Goal: Transaction & Acquisition: Purchase product/service

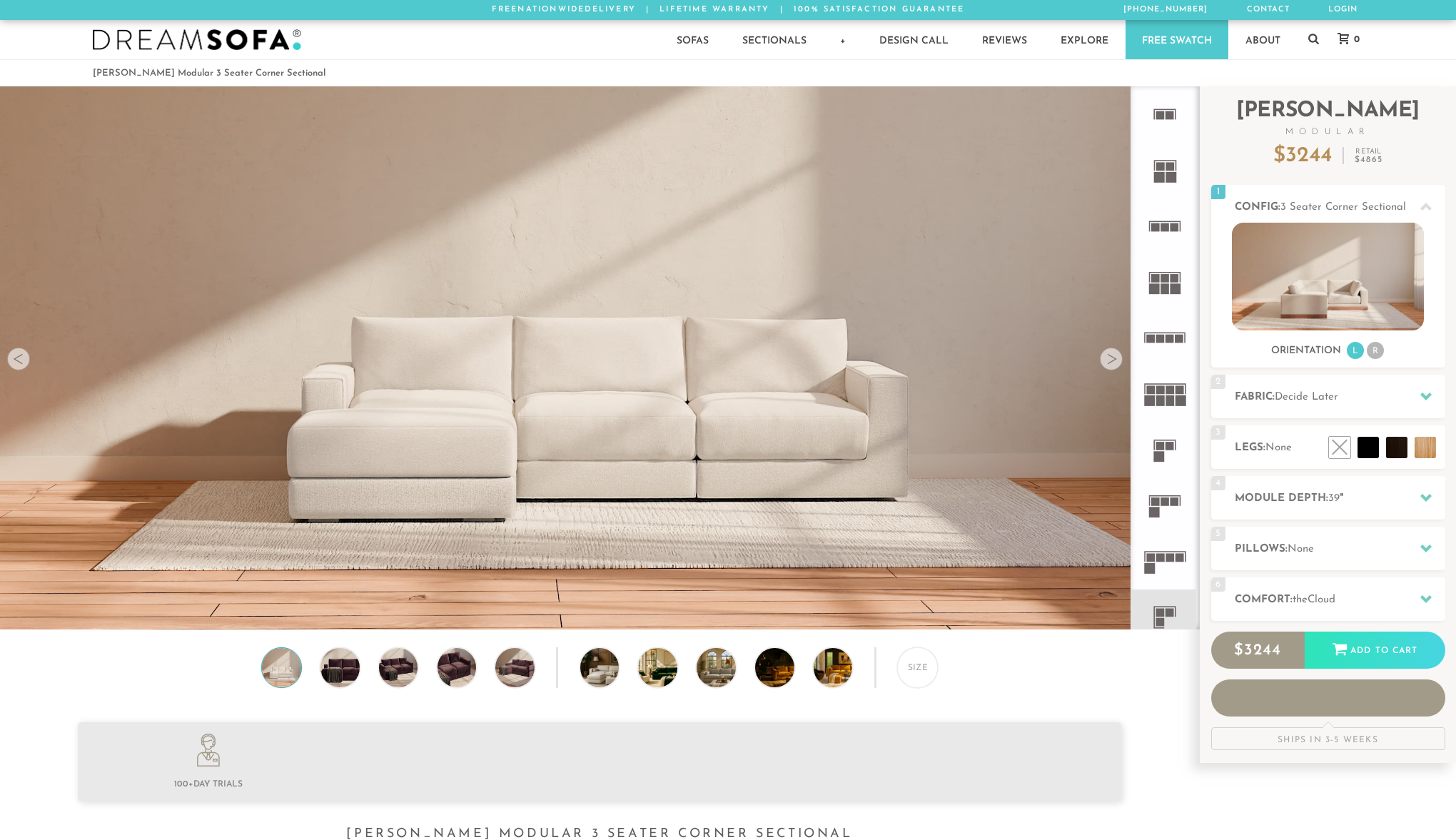
scroll to position [17038, 1456]
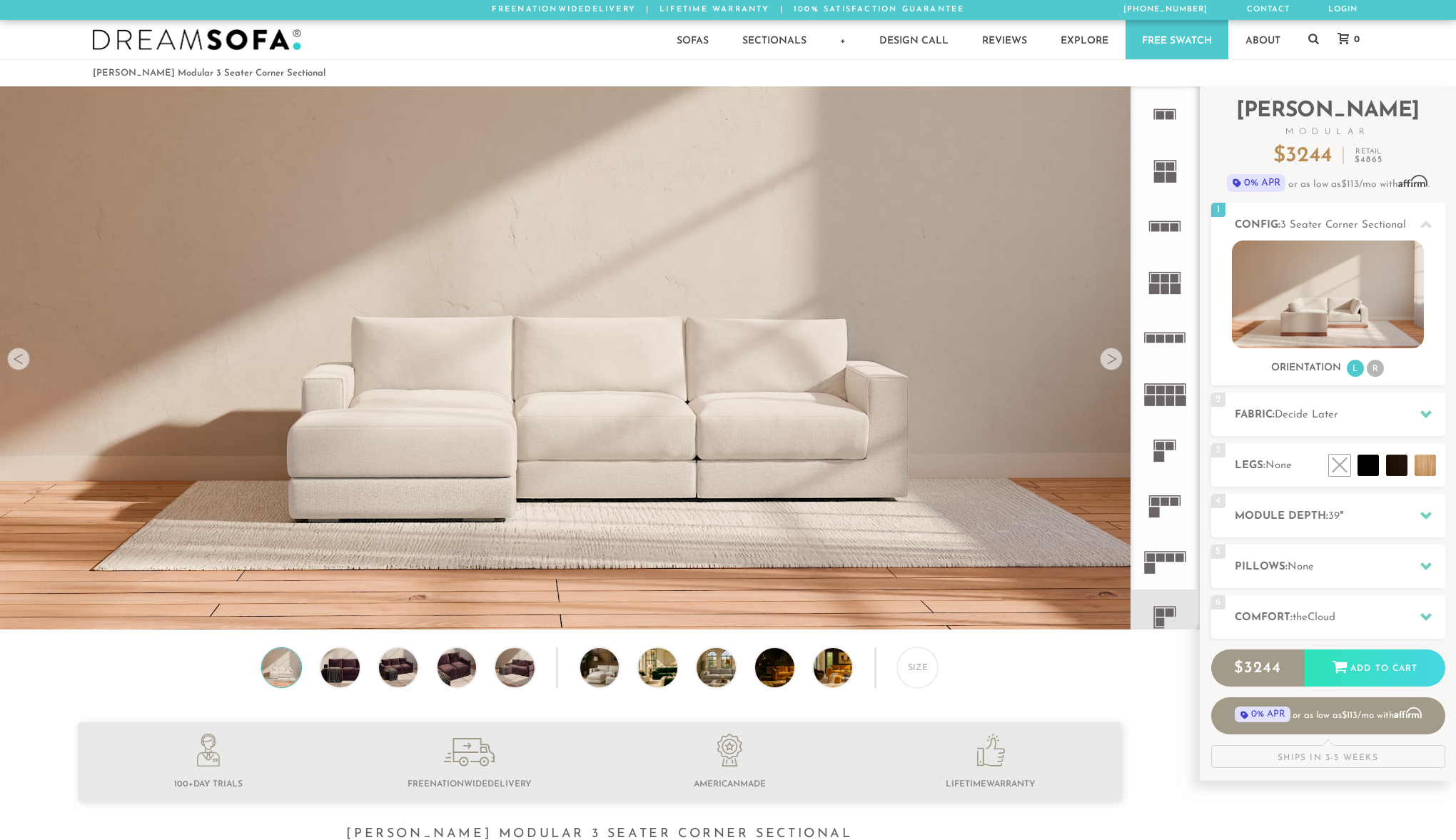
click at [1155, 450] on rect at bounding box center [1156, 445] width 2 height 9
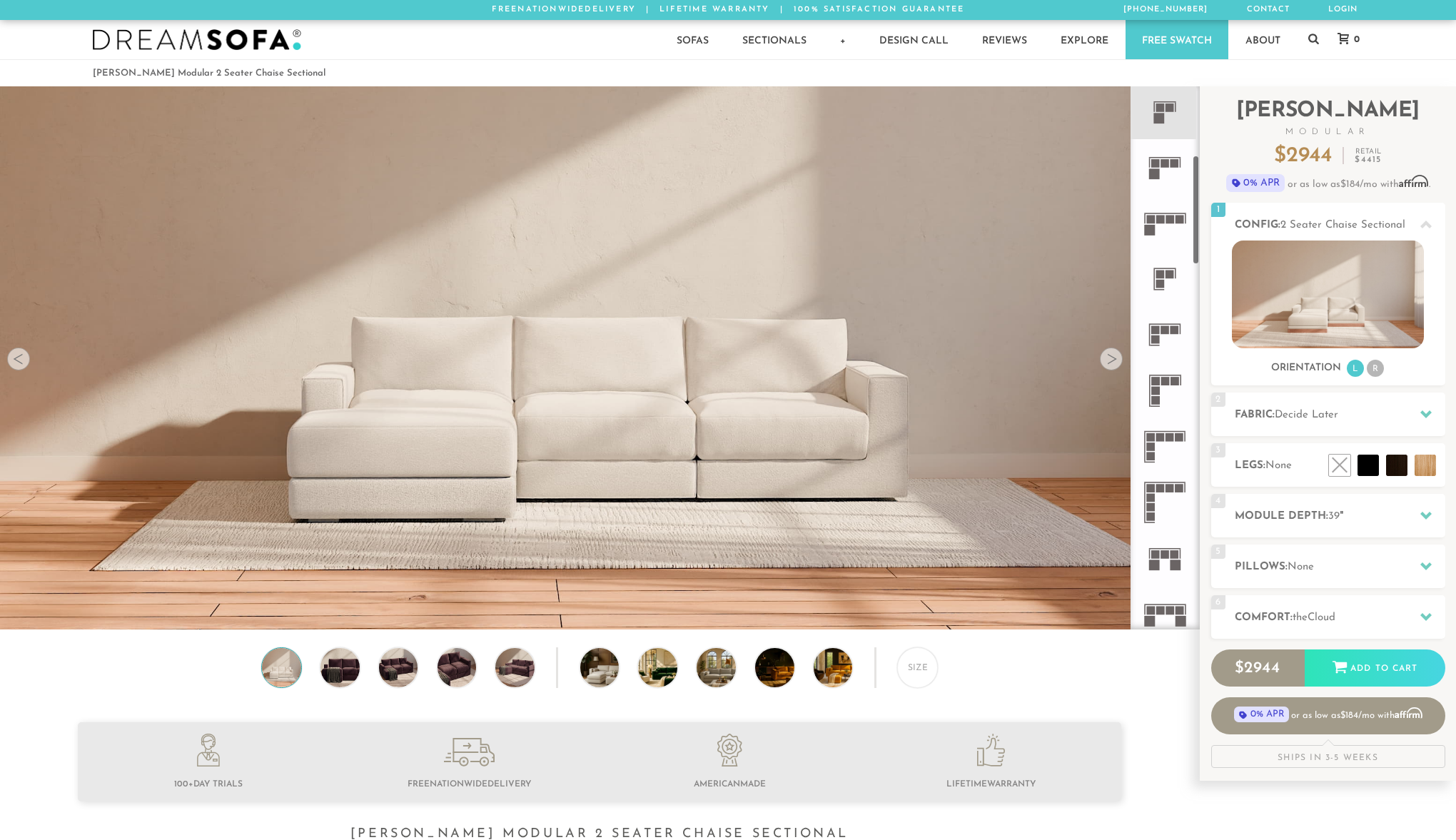
scroll to position [339, 0]
click at [1164, 285] on rect at bounding box center [1160, 282] width 9 height 9
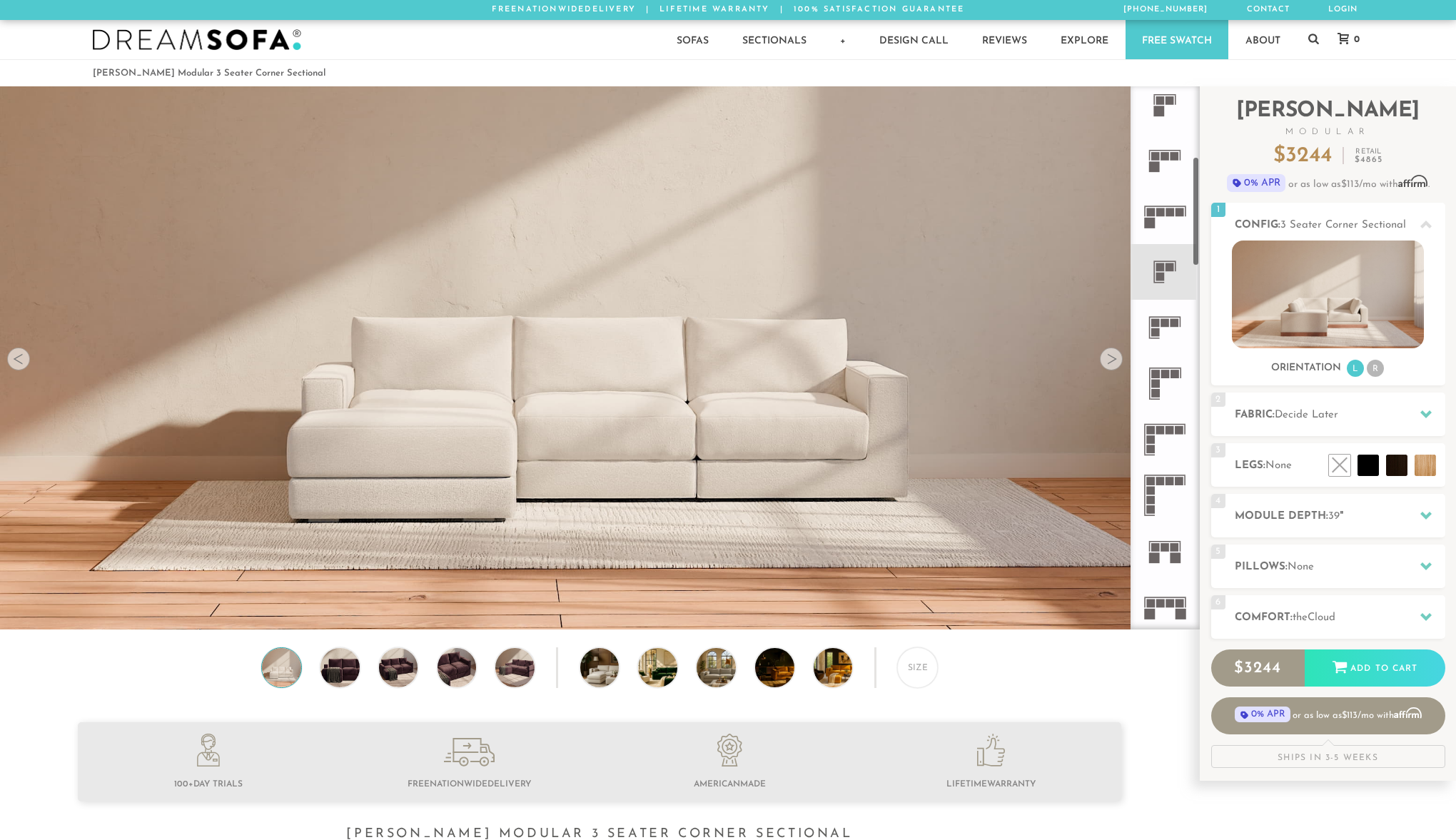
scroll to position [346, 0]
click at [1376, 368] on li "R" at bounding box center [1375, 368] width 17 height 17
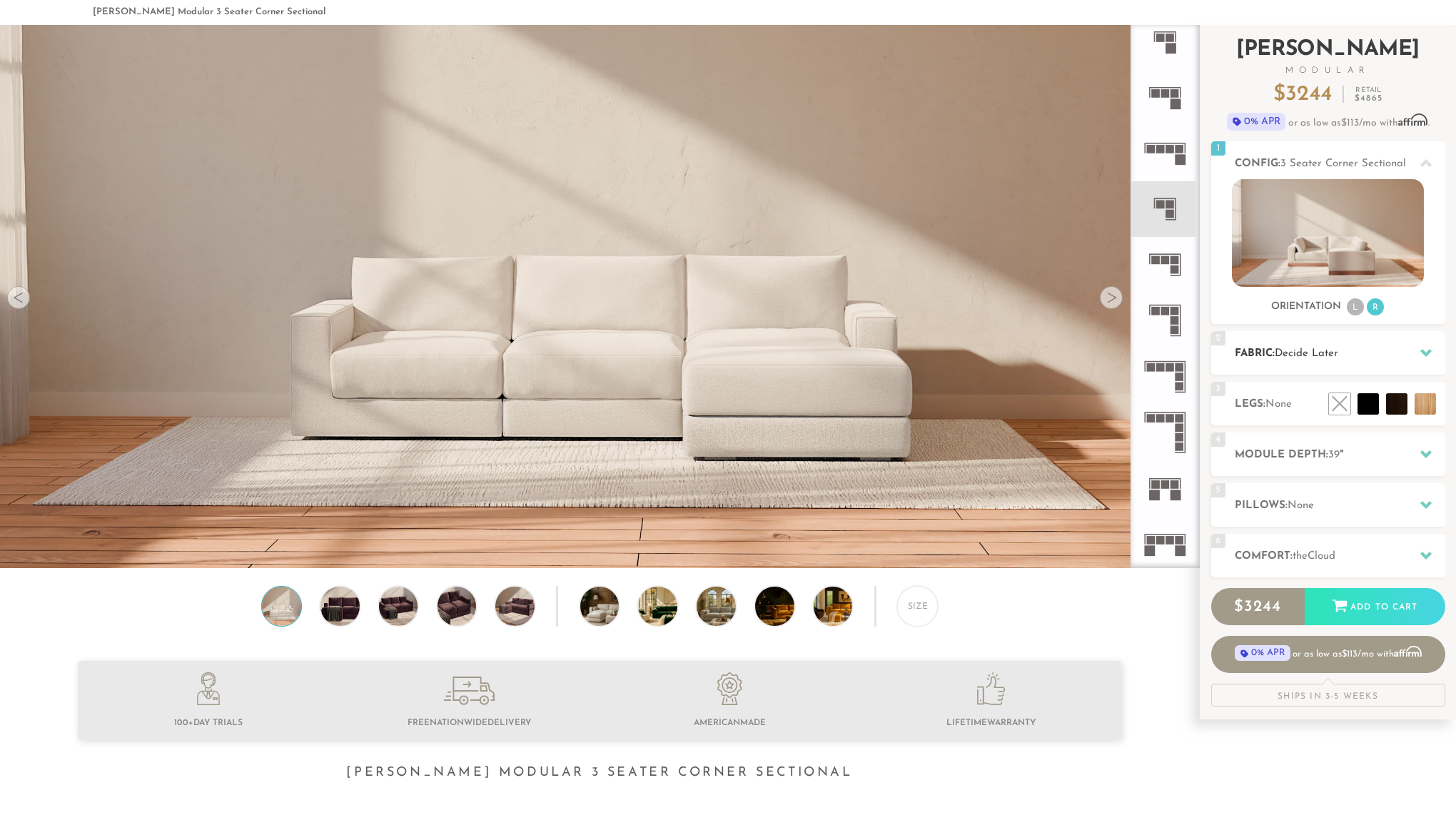
scroll to position [62, 0]
click at [1423, 456] on icon at bounding box center [1426, 453] width 12 height 12
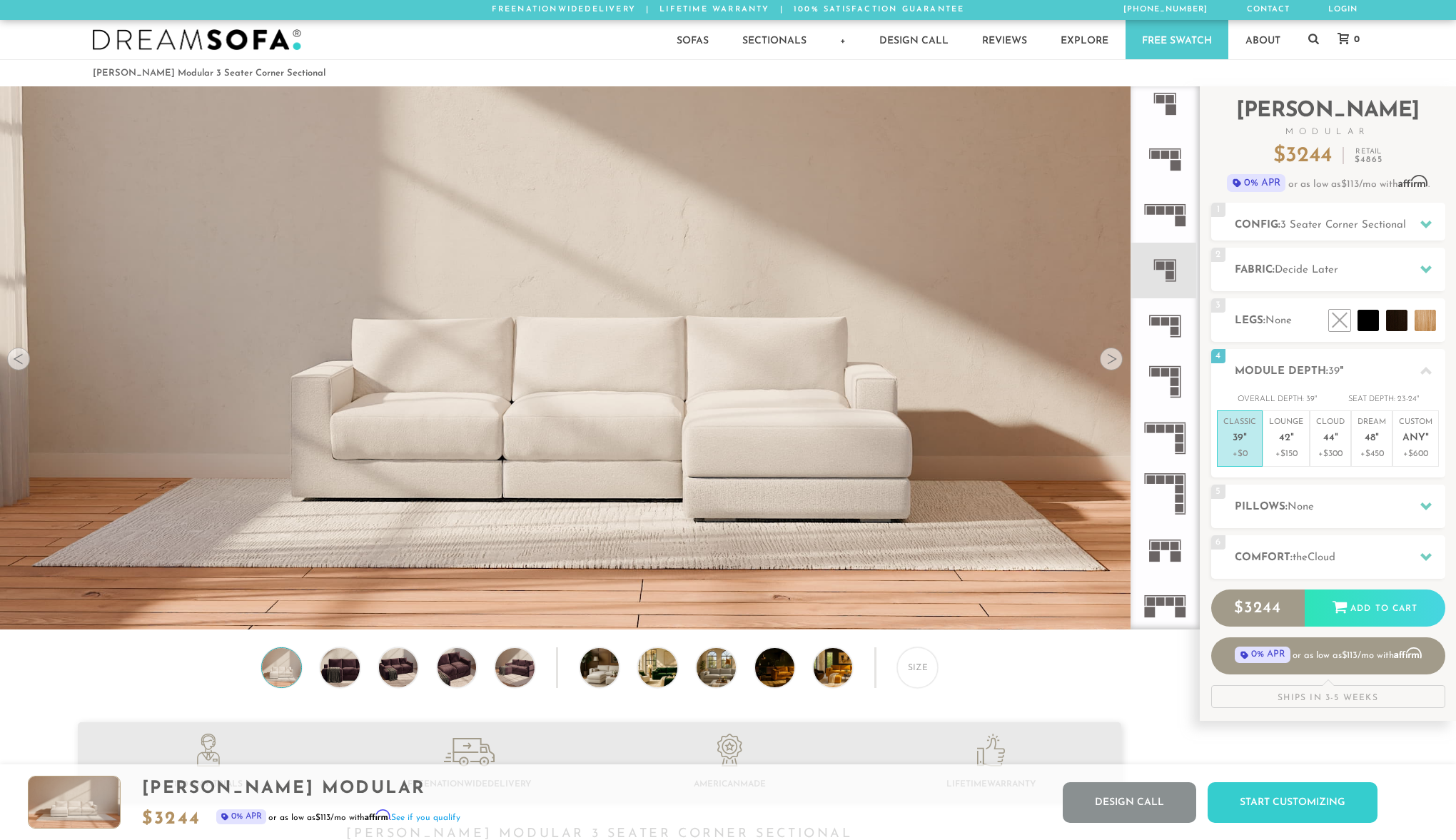
scroll to position [0, 0]
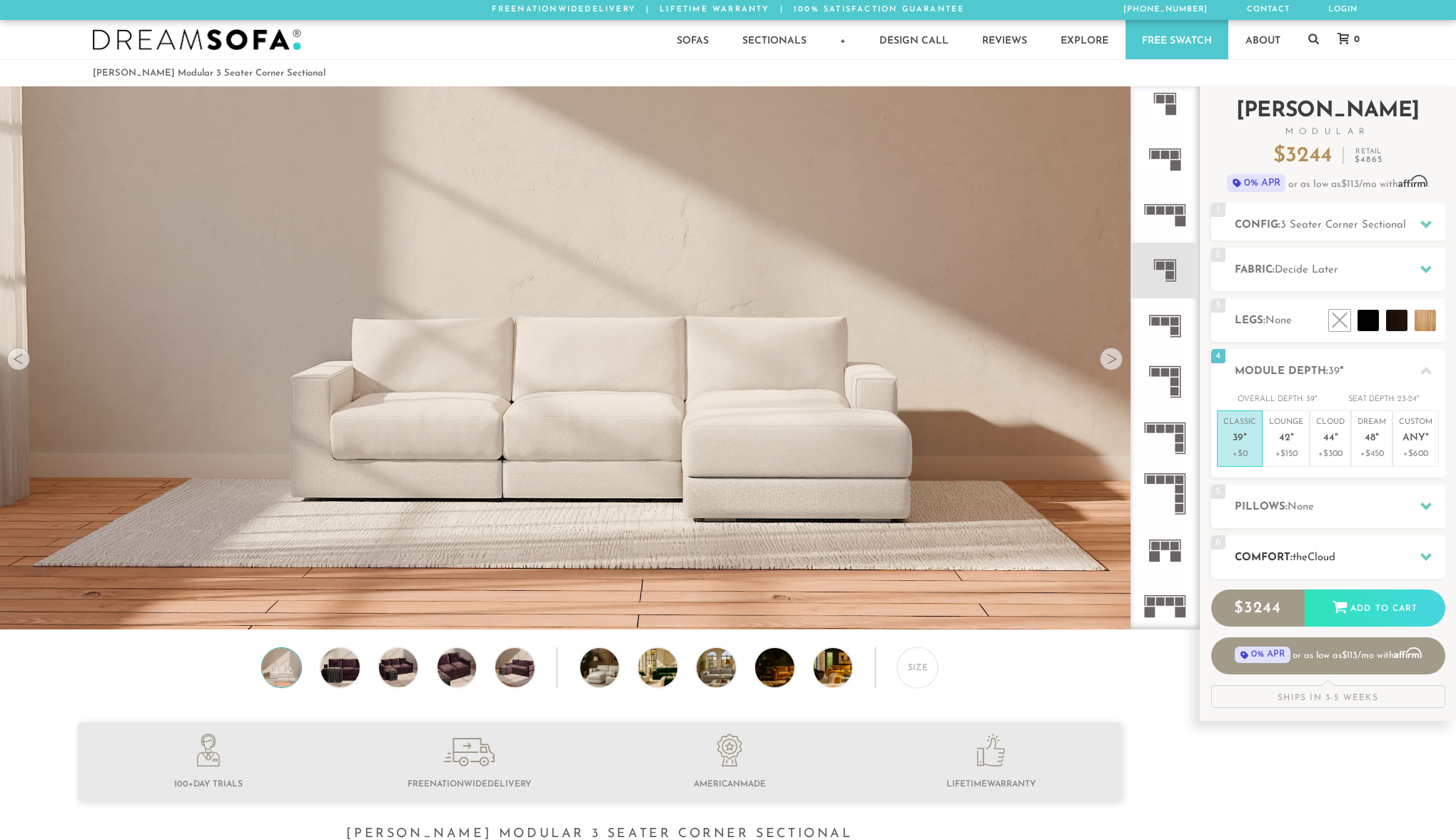
click at [1429, 554] on icon at bounding box center [1426, 557] width 12 height 8
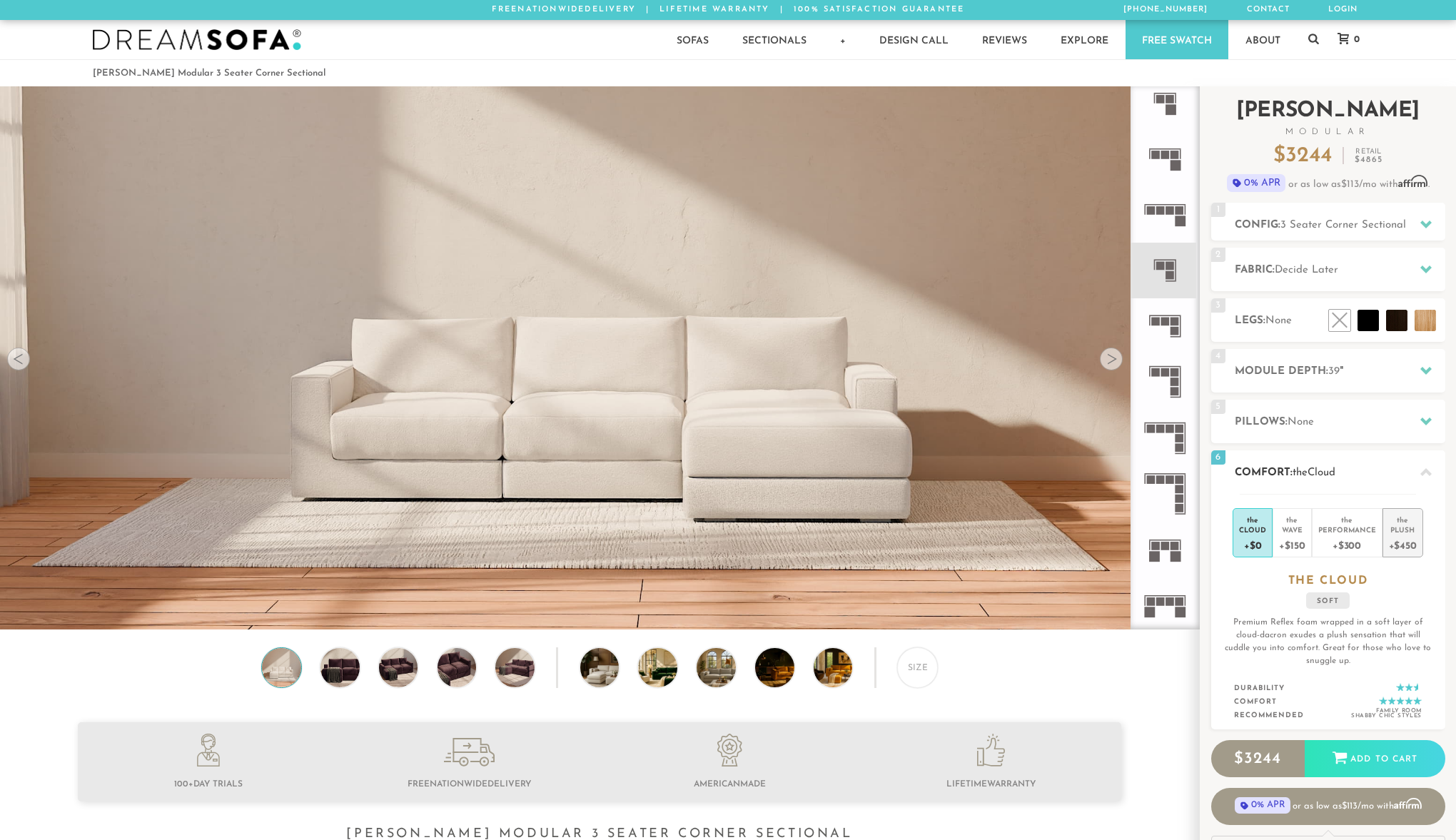
click at [1394, 526] on div "Plush" at bounding box center [1404, 529] width 28 height 10
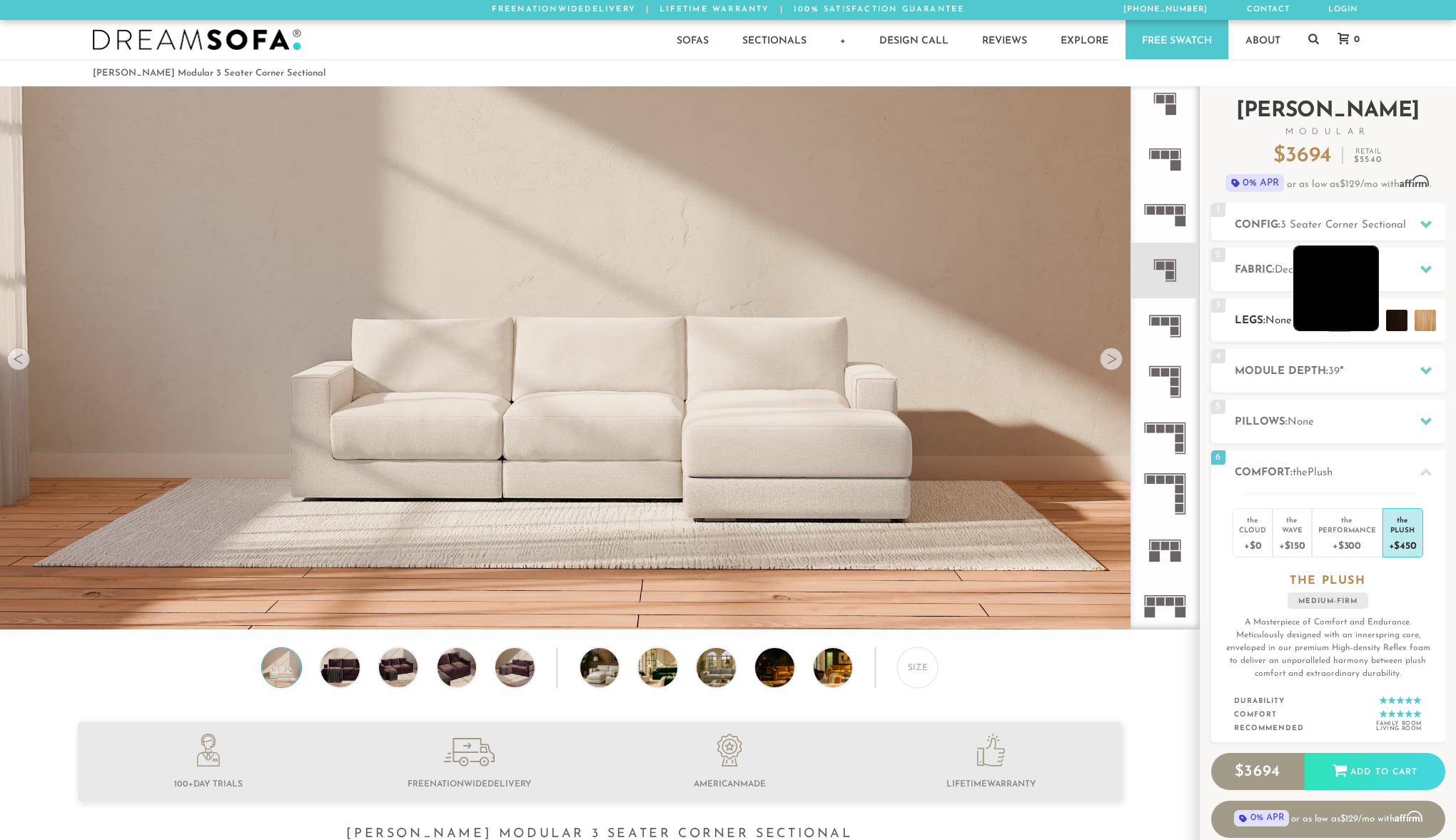
click at [1365, 322] on li at bounding box center [1336, 288] width 85 height 85
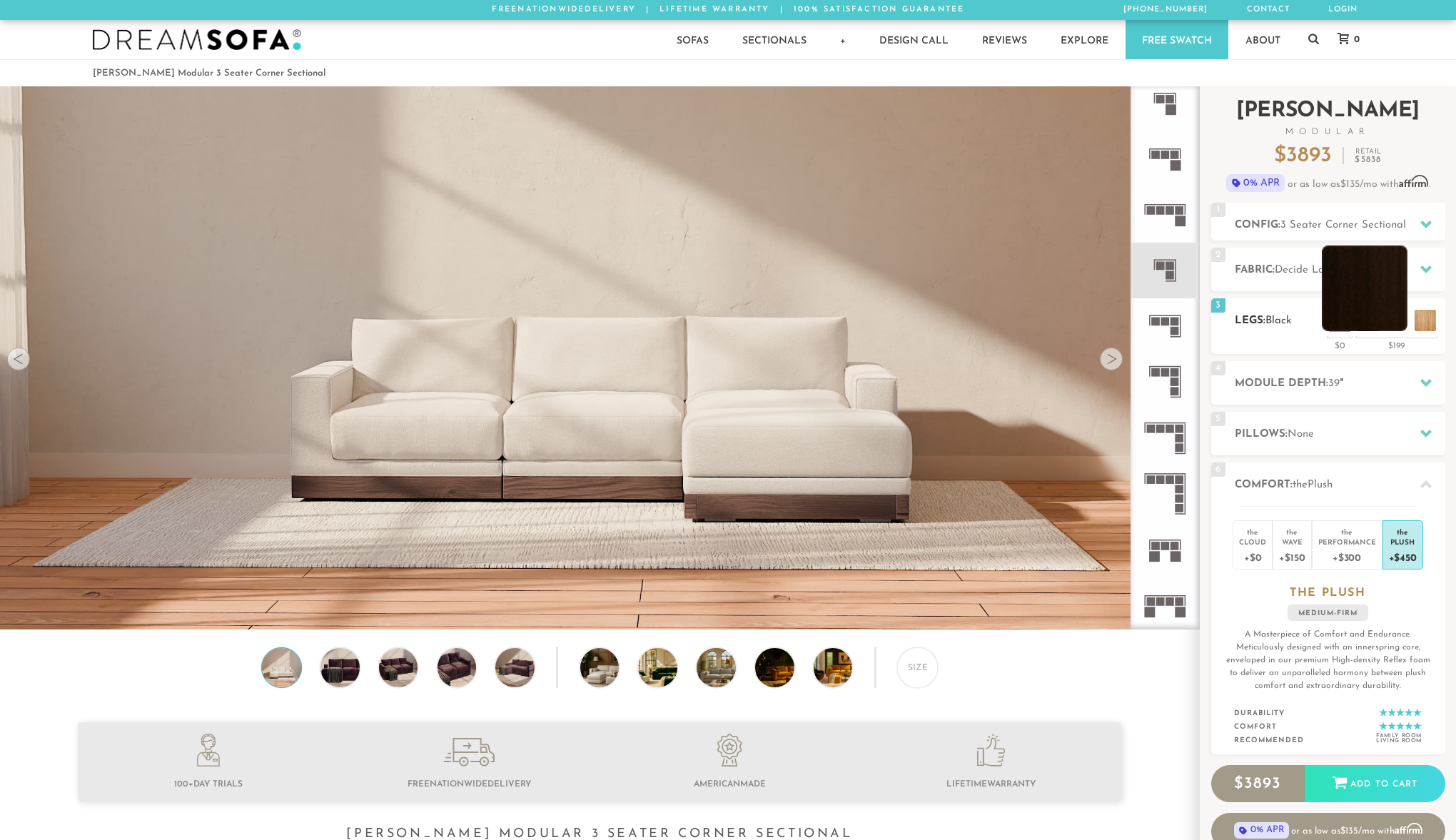
click at [1401, 322] on li at bounding box center [1364, 288] width 85 height 85
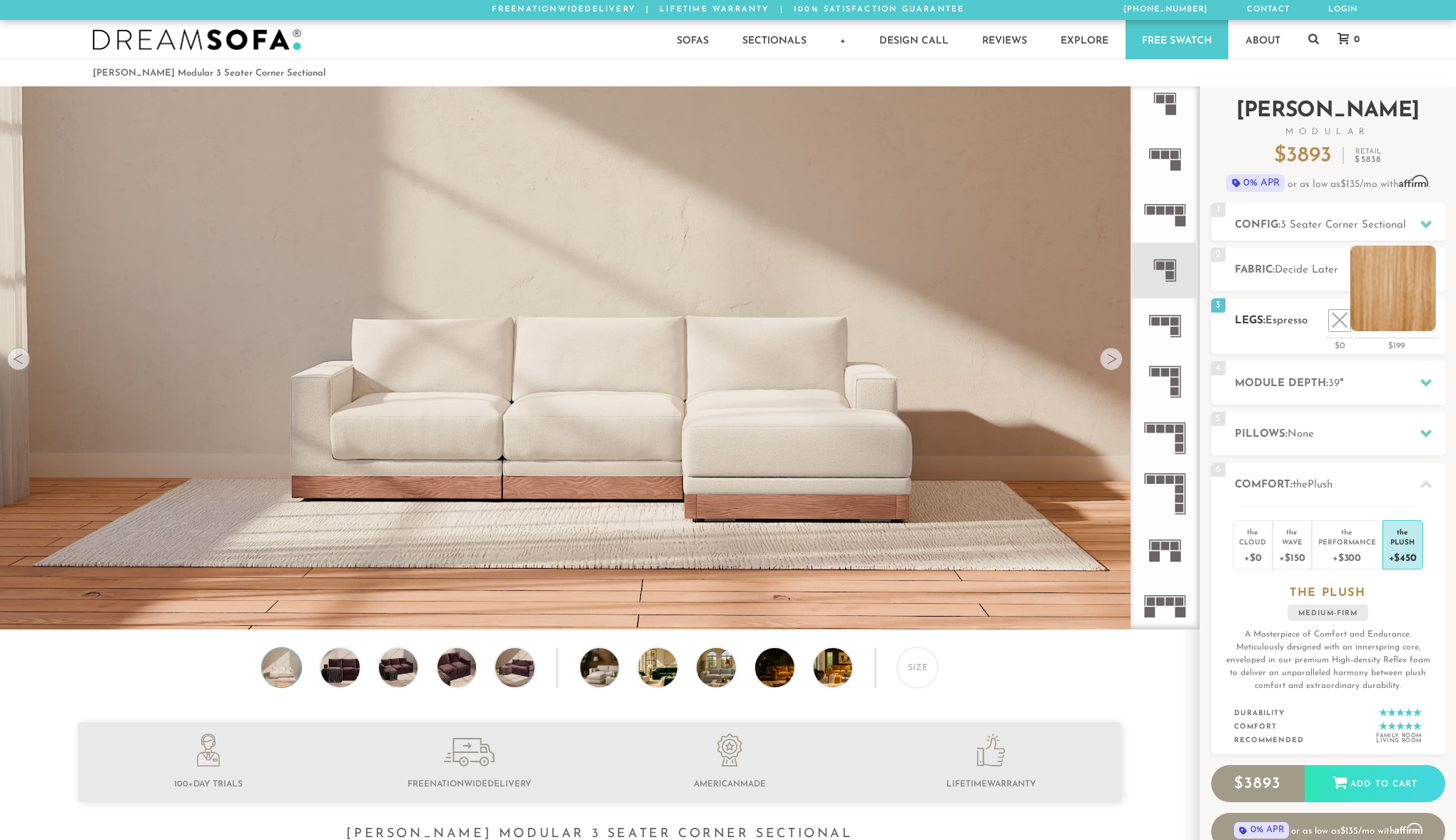
click at [1433, 323] on li at bounding box center [1393, 288] width 85 height 85
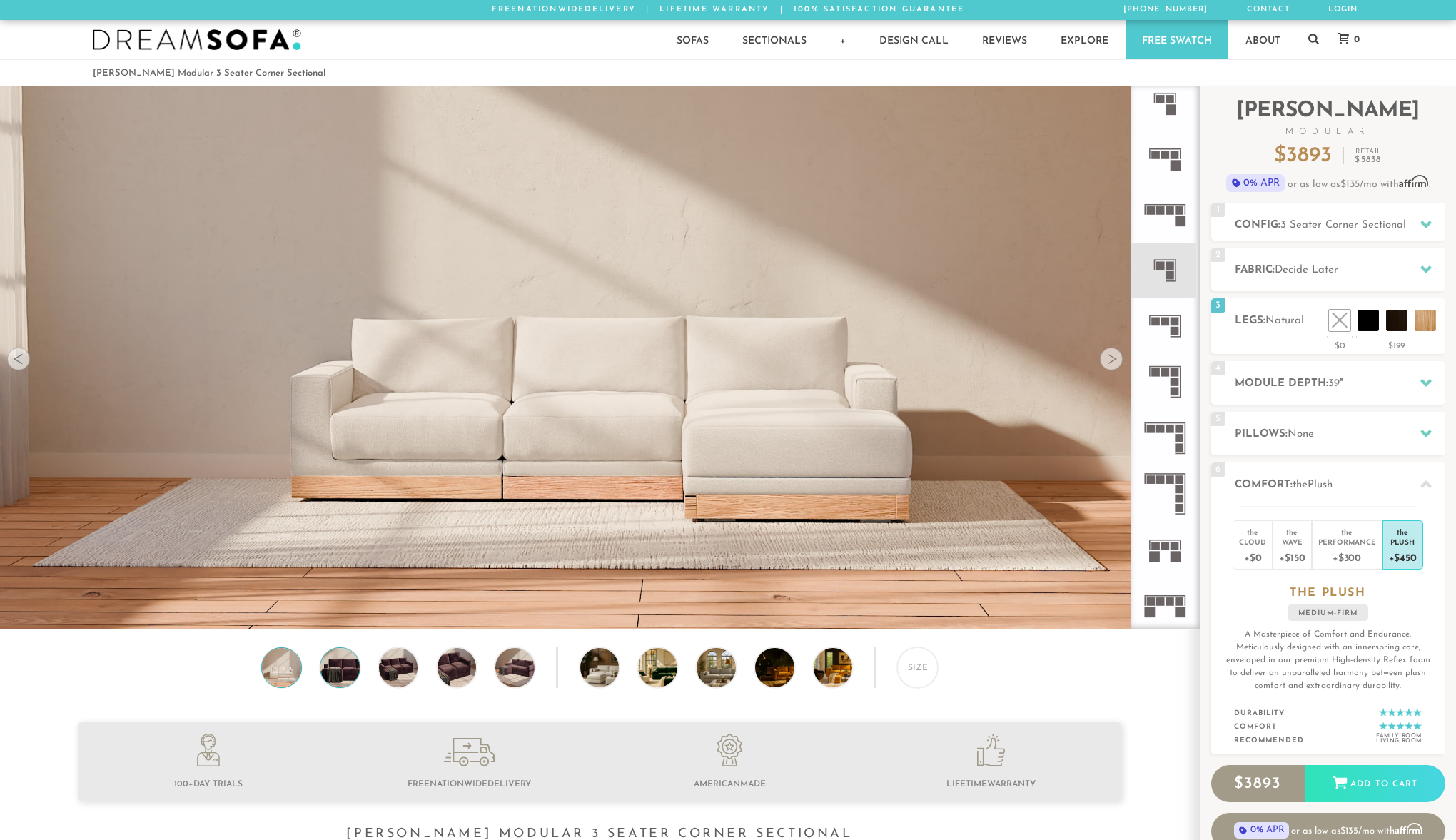
click at [340, 673] on img at bounding box center [340, 668] width 47 height 39
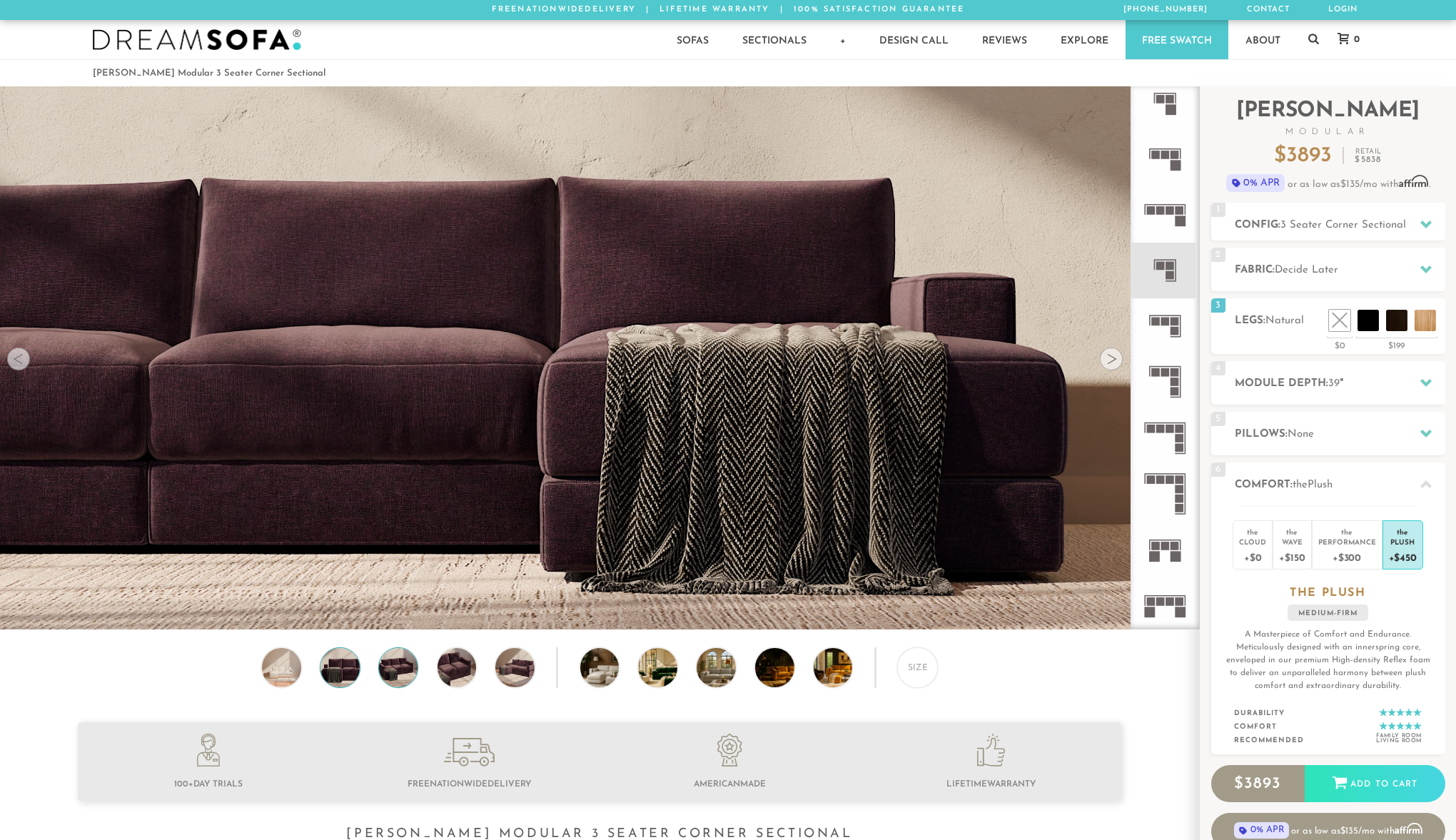
click at [399, 667] on img at bounding box center [398, 668] width 47 height 39
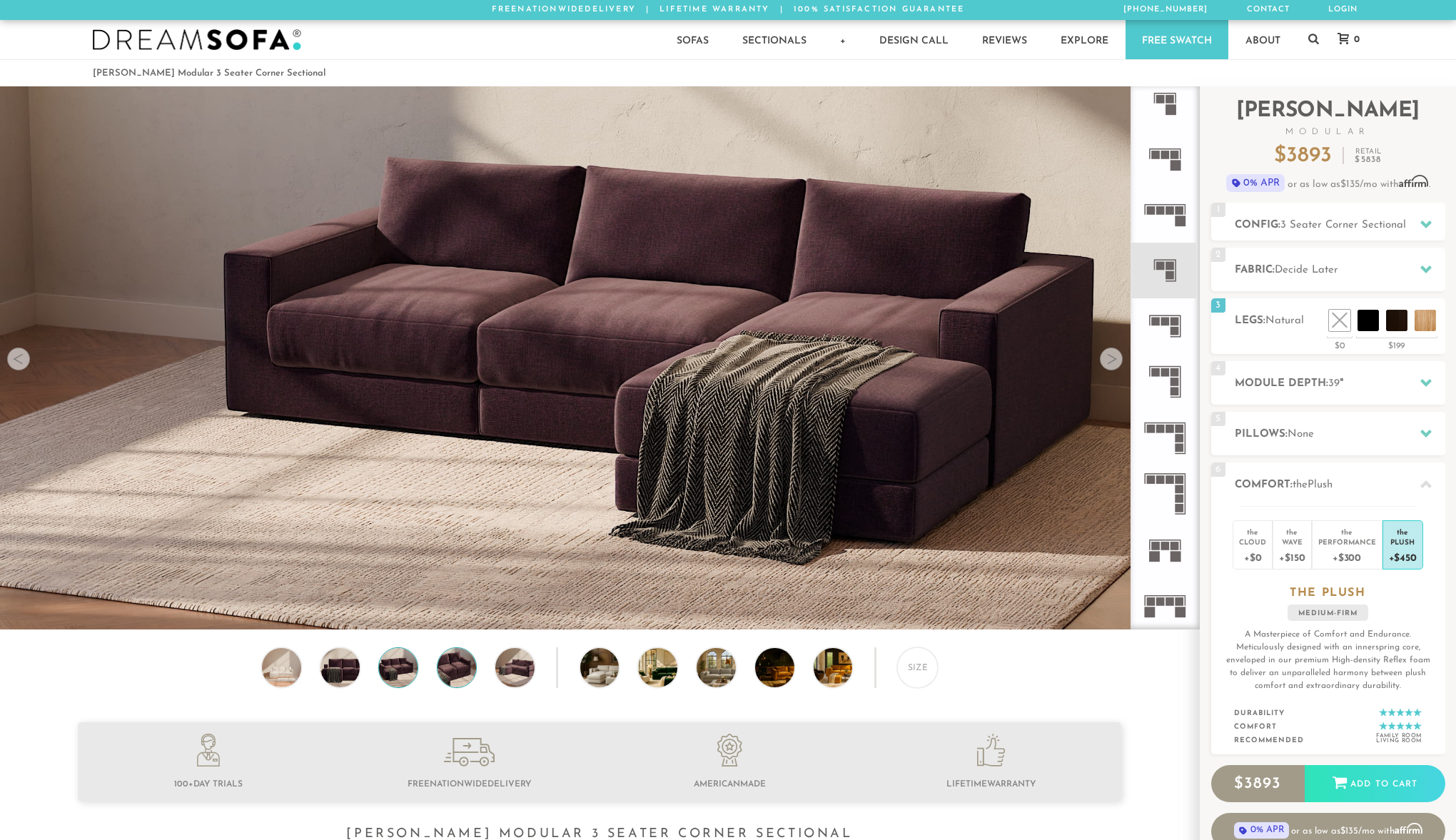
click at [444, 668] on img at bounding box center [457, 668] width 47 height 39
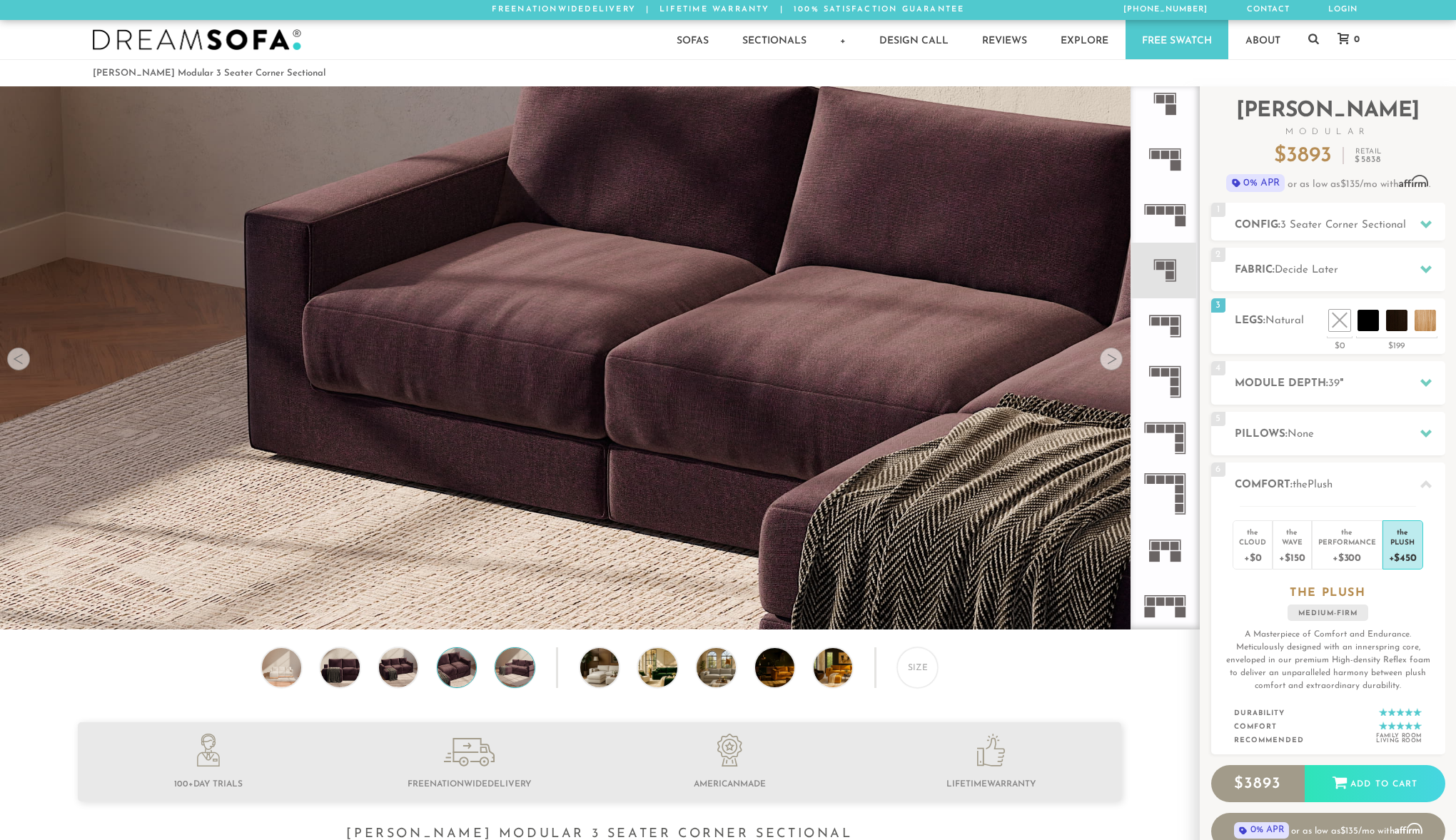
click at [507, 670] on img at bounding box center [516, 668] width 47 height 39
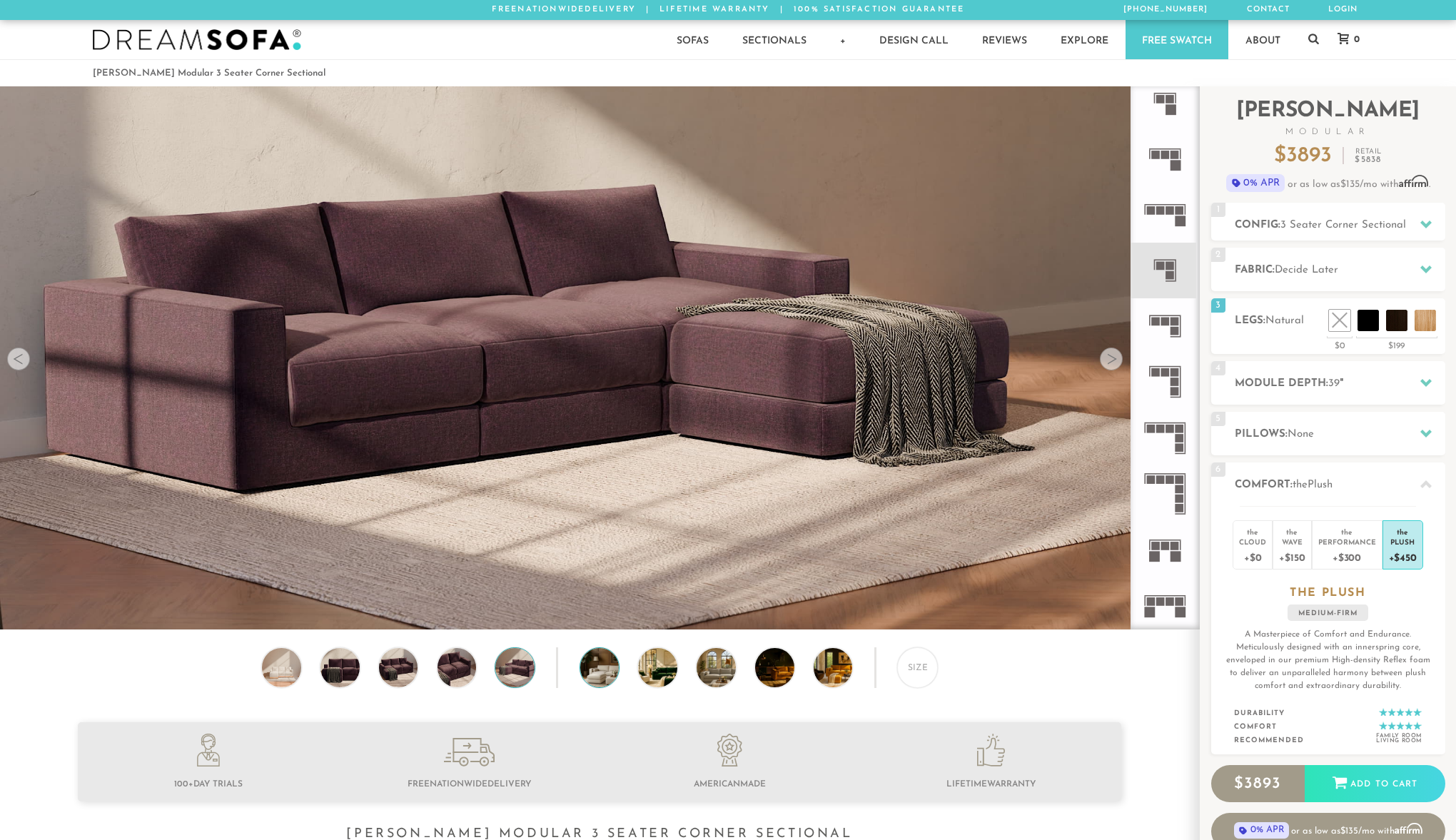
click at [597, 671] on img at bounding box center [615, 668] width 70 height 39
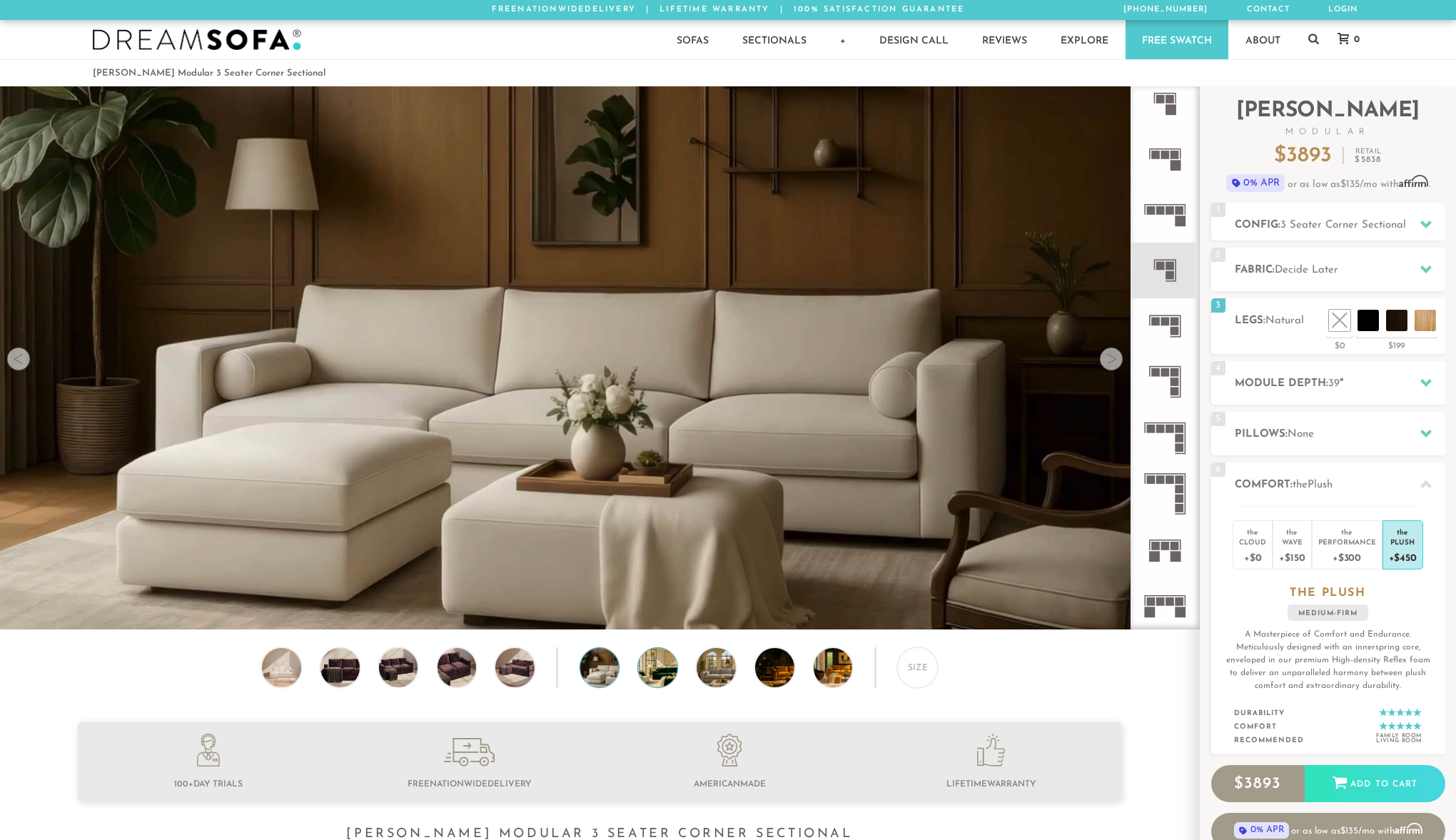
click at [654, 670] on img at bounding box center [673, 668] width 70 height 39
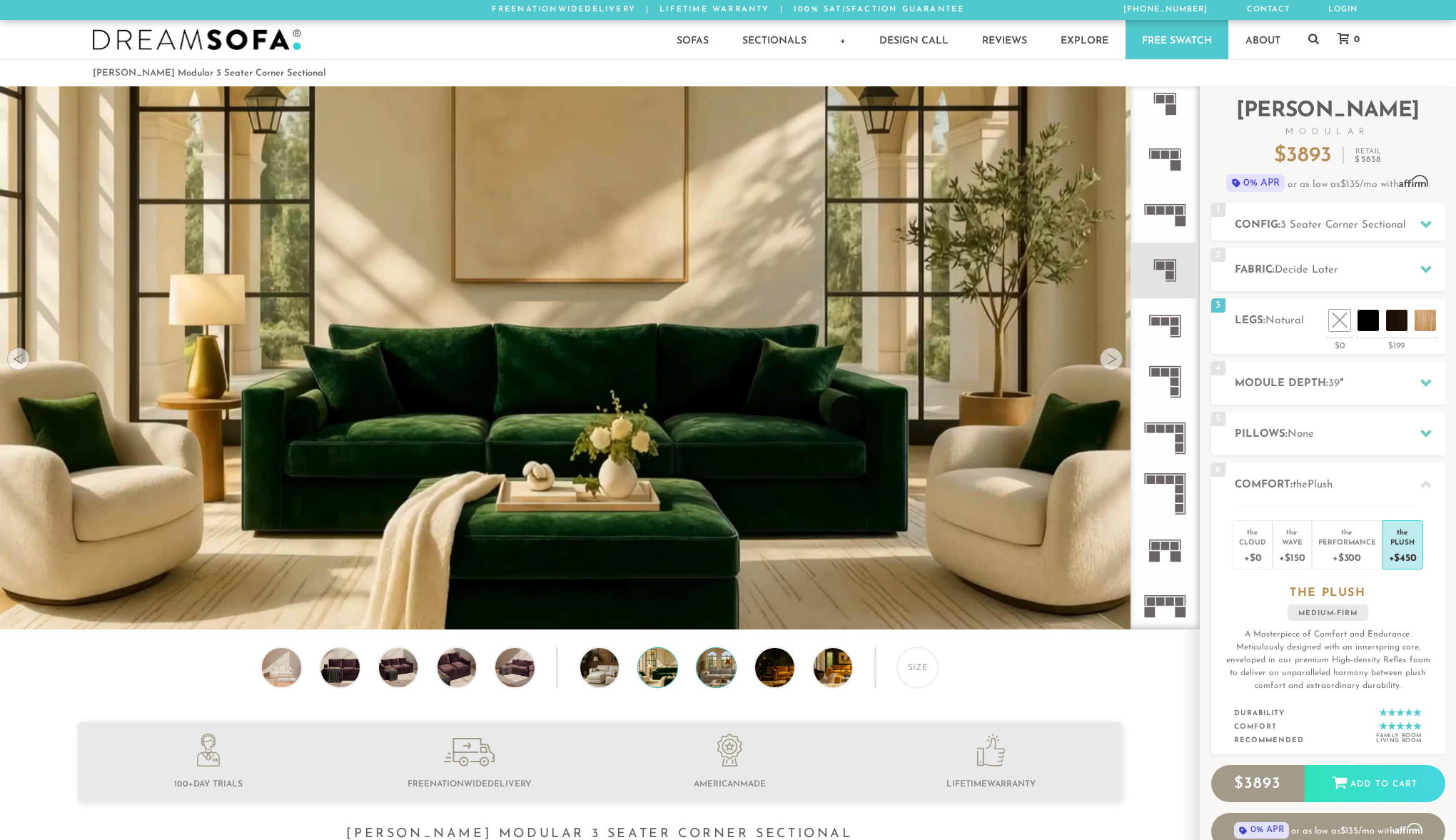
click at [708, 666] on img at bounding box center [732, 668] width 70 height 39
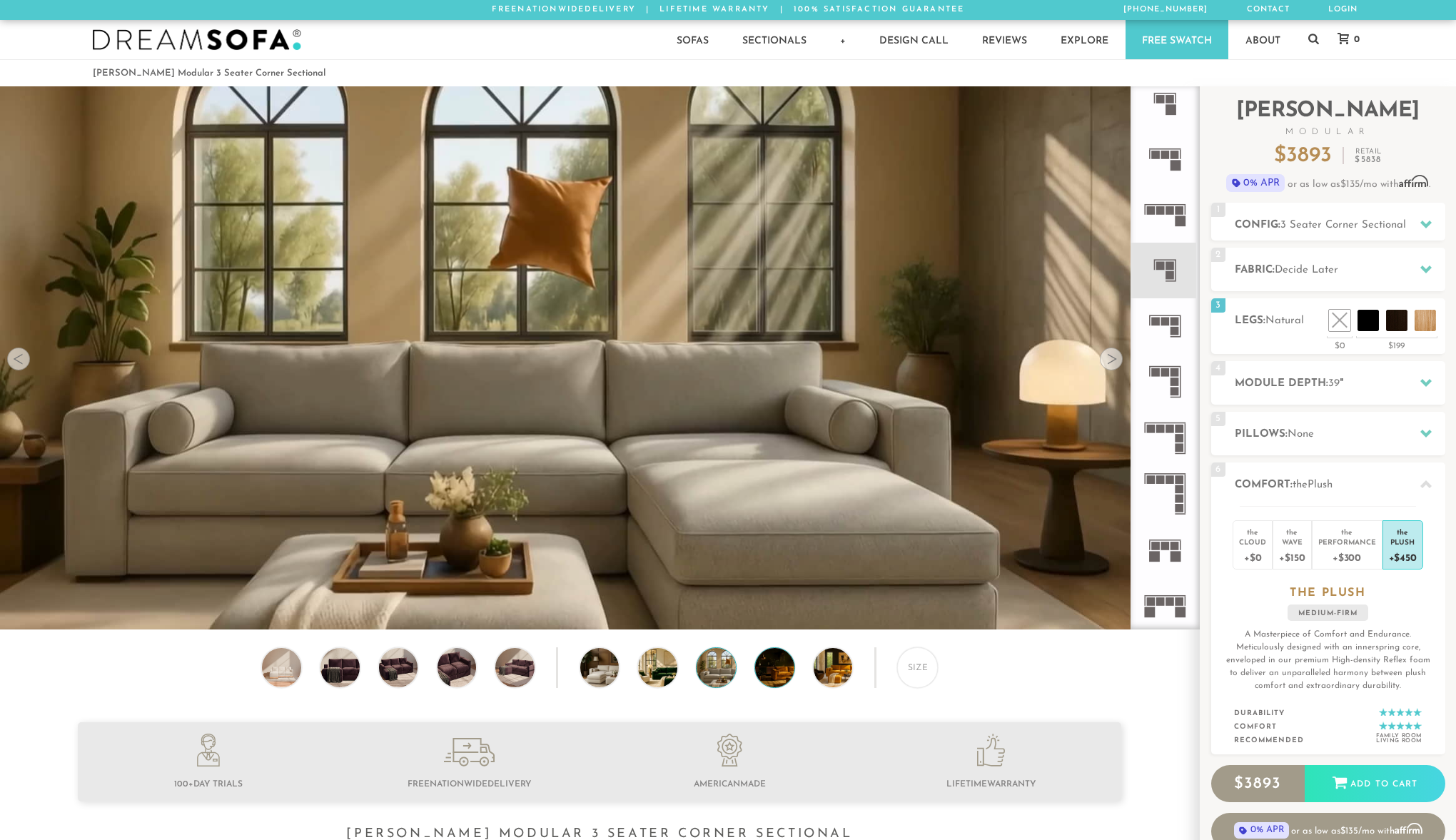
click at [785, 670] on img at bounding box center [789, 668] width 70 height 39
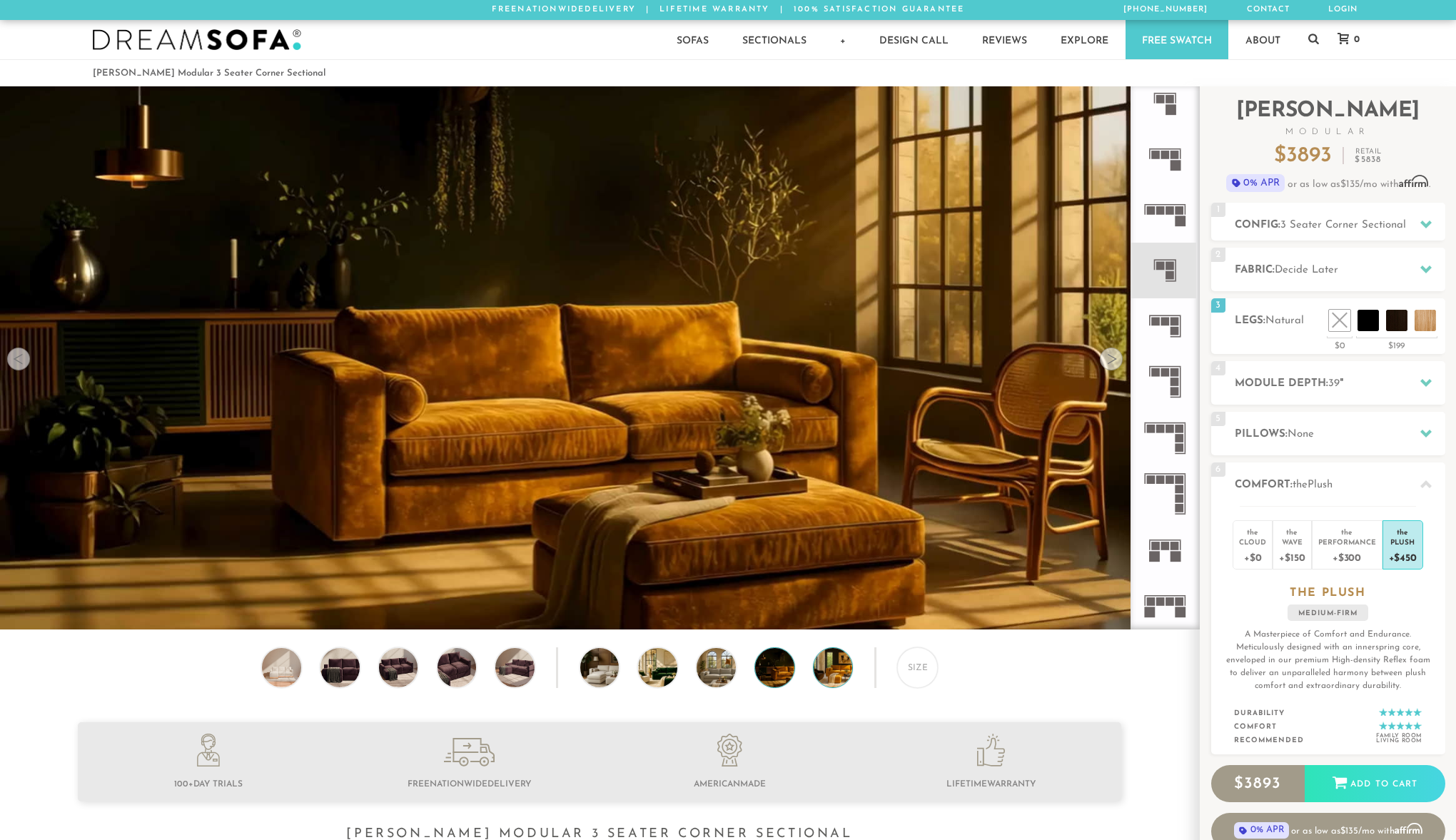
click at [829, 672] on img at bounding box center [848, 668] width 70 height 39
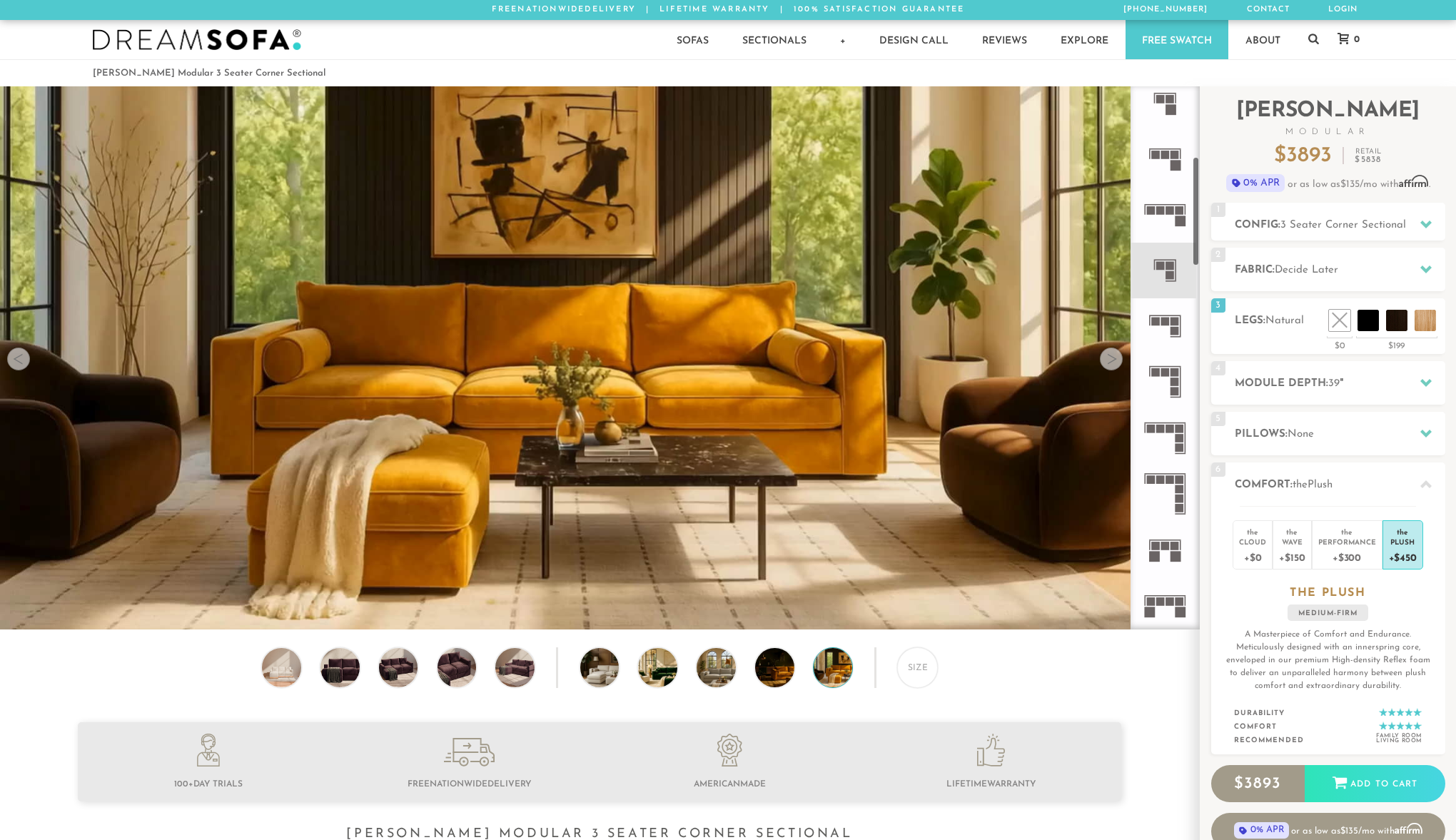
click at [1163, 267] on rect at bounding box center [1160, 265] width 9 height 9
click at [1113, 366] on div at bounding box center [1111, 358] width 23 height 23
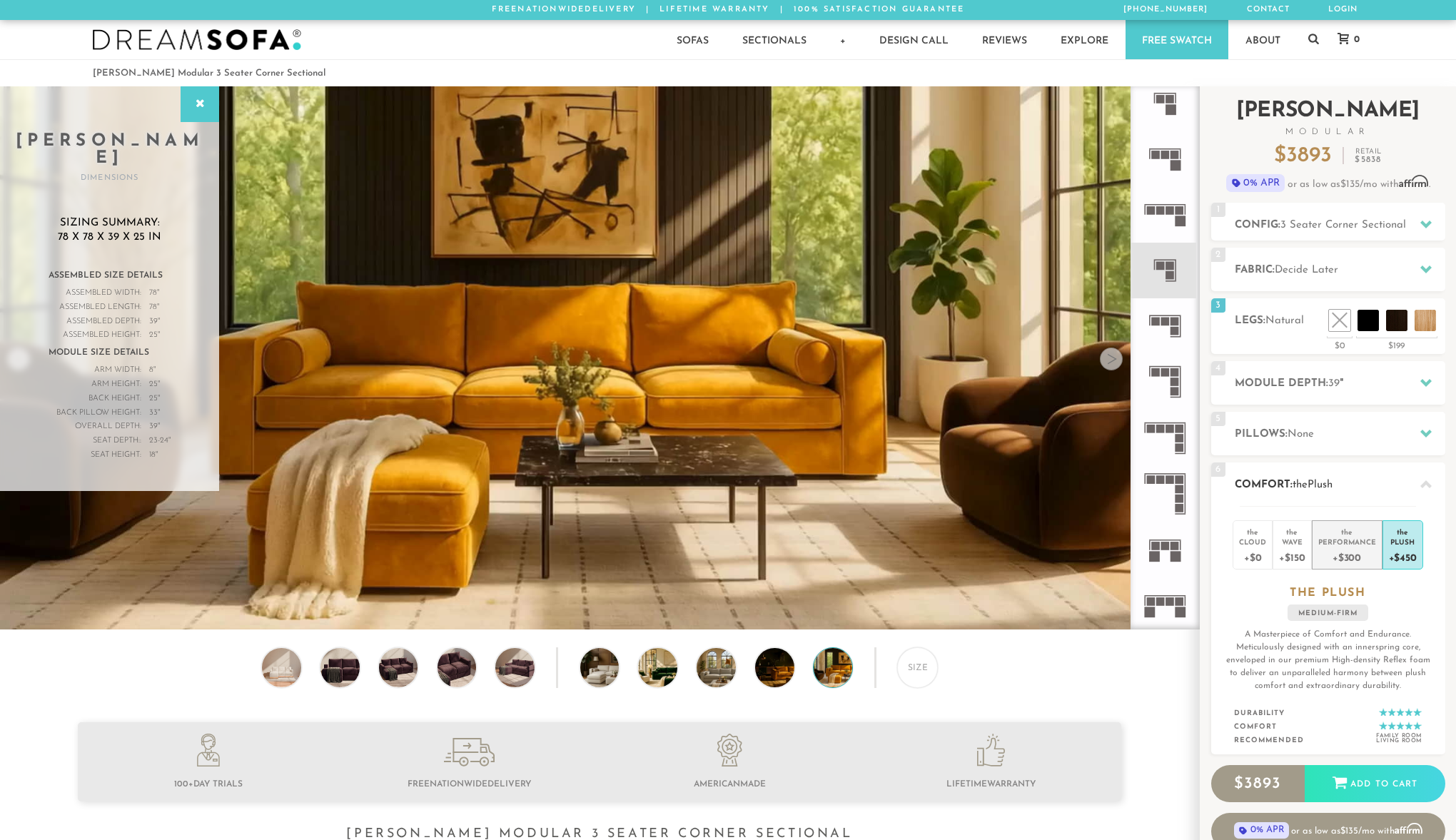
click at [1355, 549] on div "+$300" at bounding box center [1347, 557] width 58 height 20
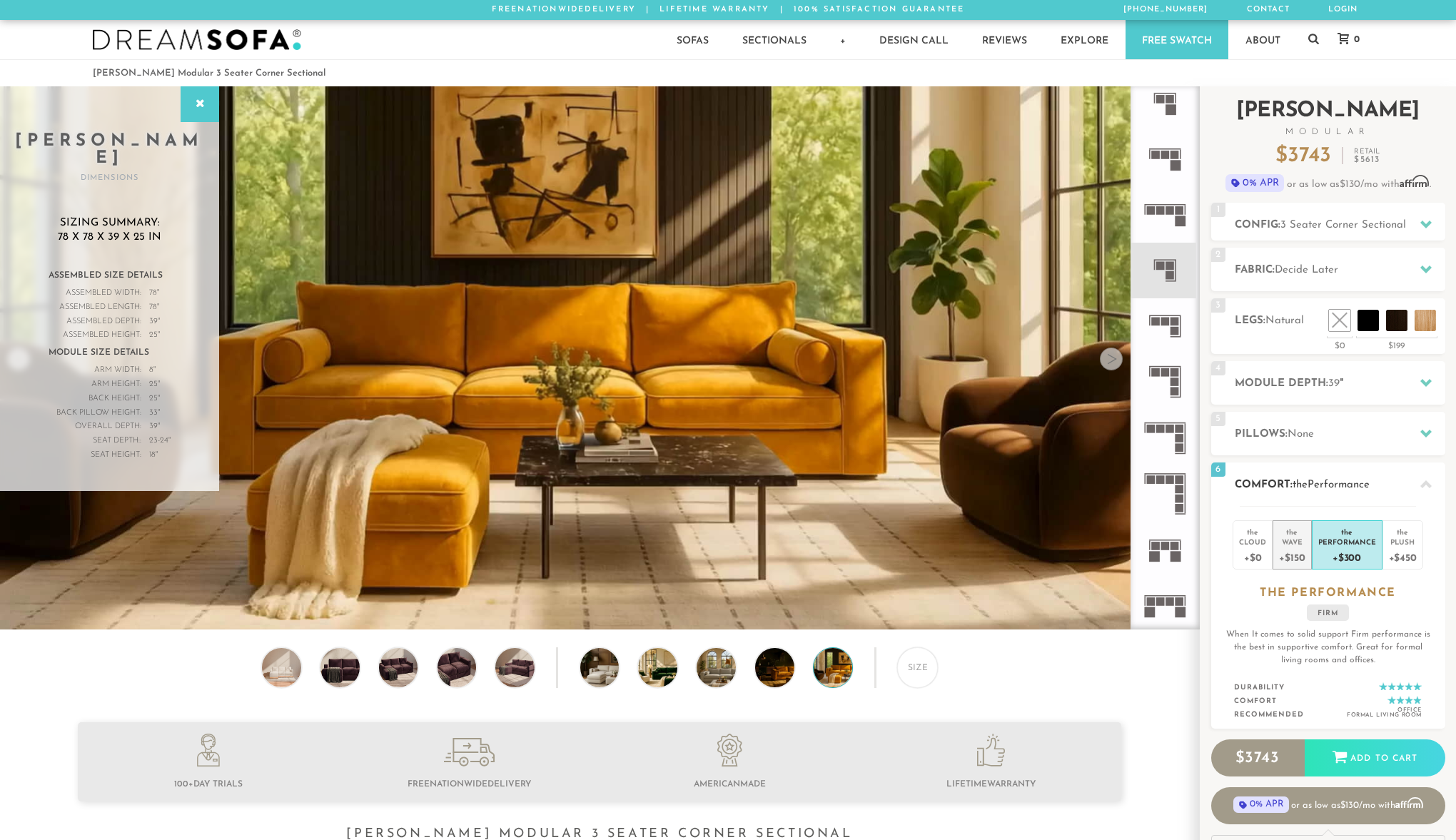
click at [1297, 544] on div "Wave" at bounding box center [1292, 541] width 26 height 10
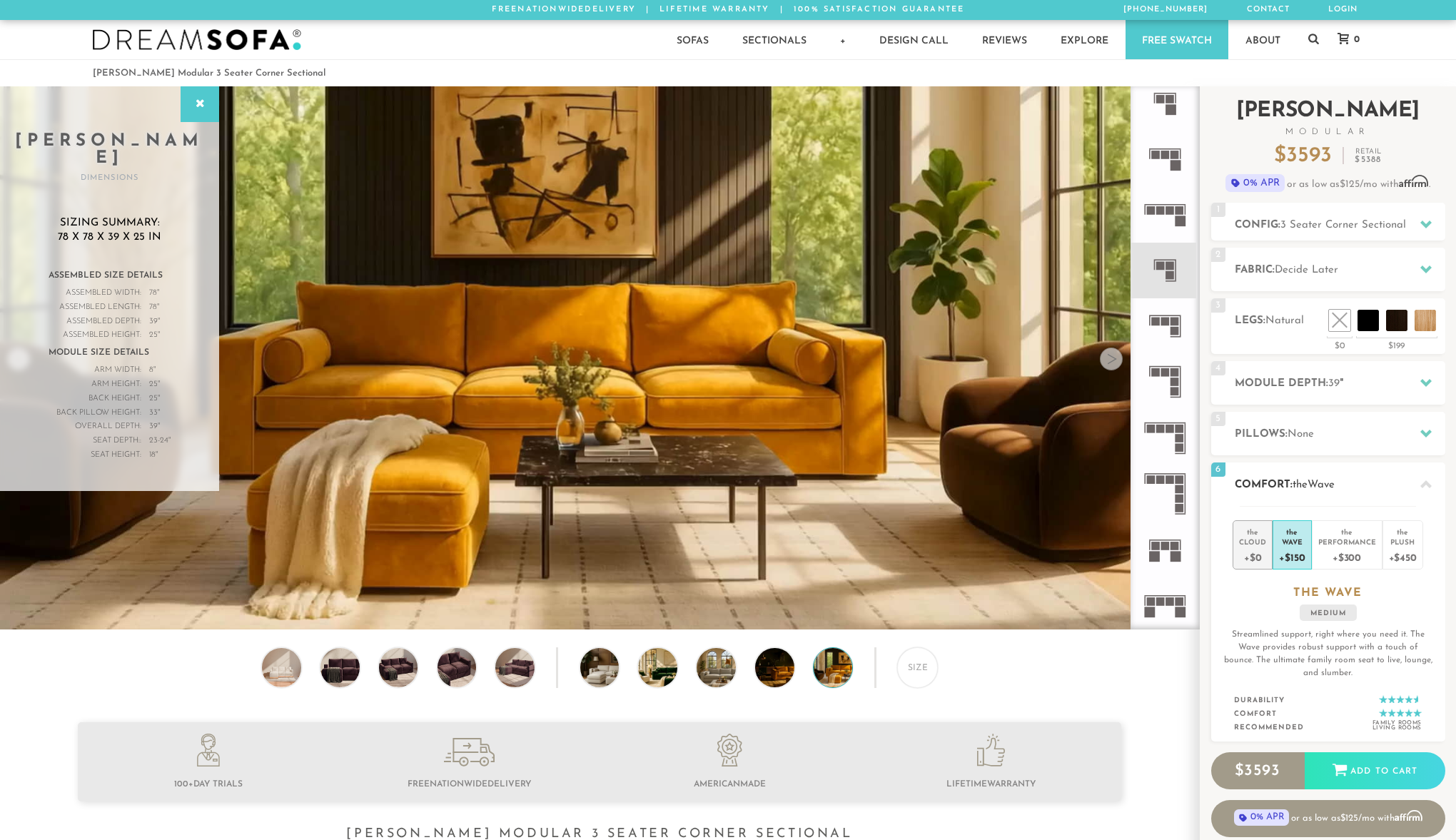
click at [1267, 544] on div "Cloud" at bounding box center [1253, 541] width 27 height 10
click at [1398, 546] on div "Plush" at bounding box center [1404, 541] width 28 height 10
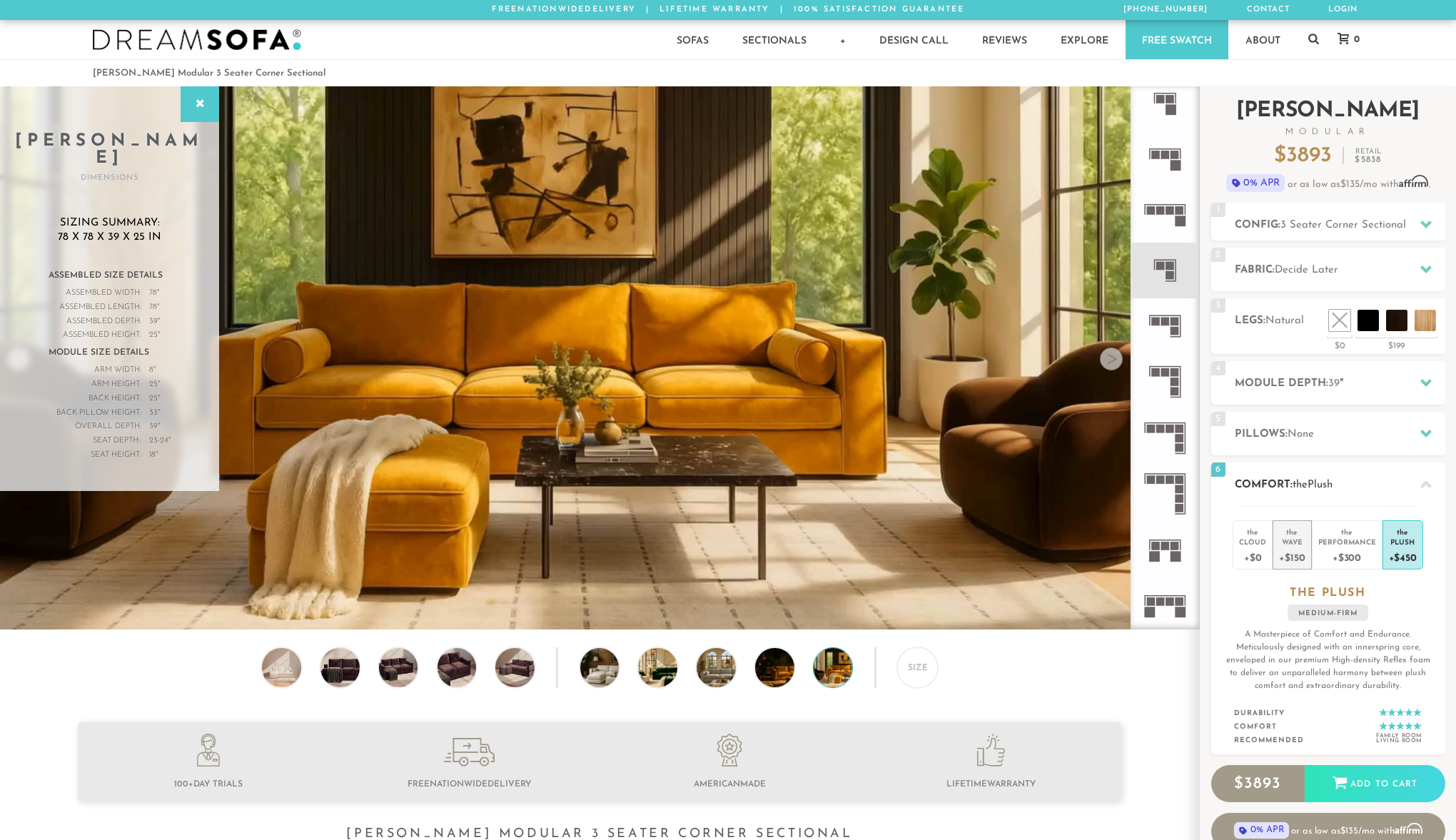
click at [1303, 542] on div "Wave" at bounding box center [1292, 541] width 26 height 10
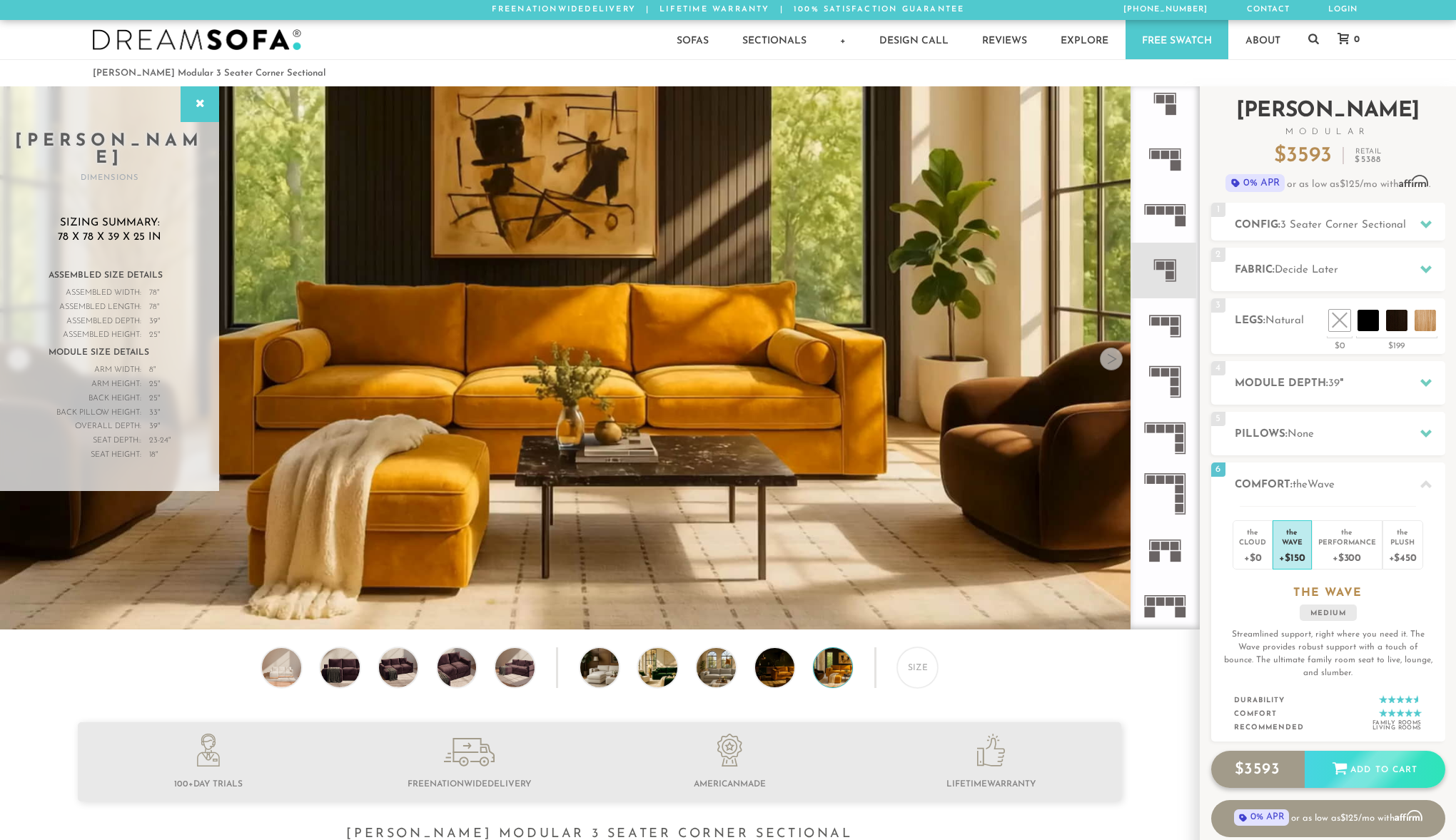
click at [1404, 761] on div "Add to Cart" at bounding box center [1375, 770] width 141 height 38
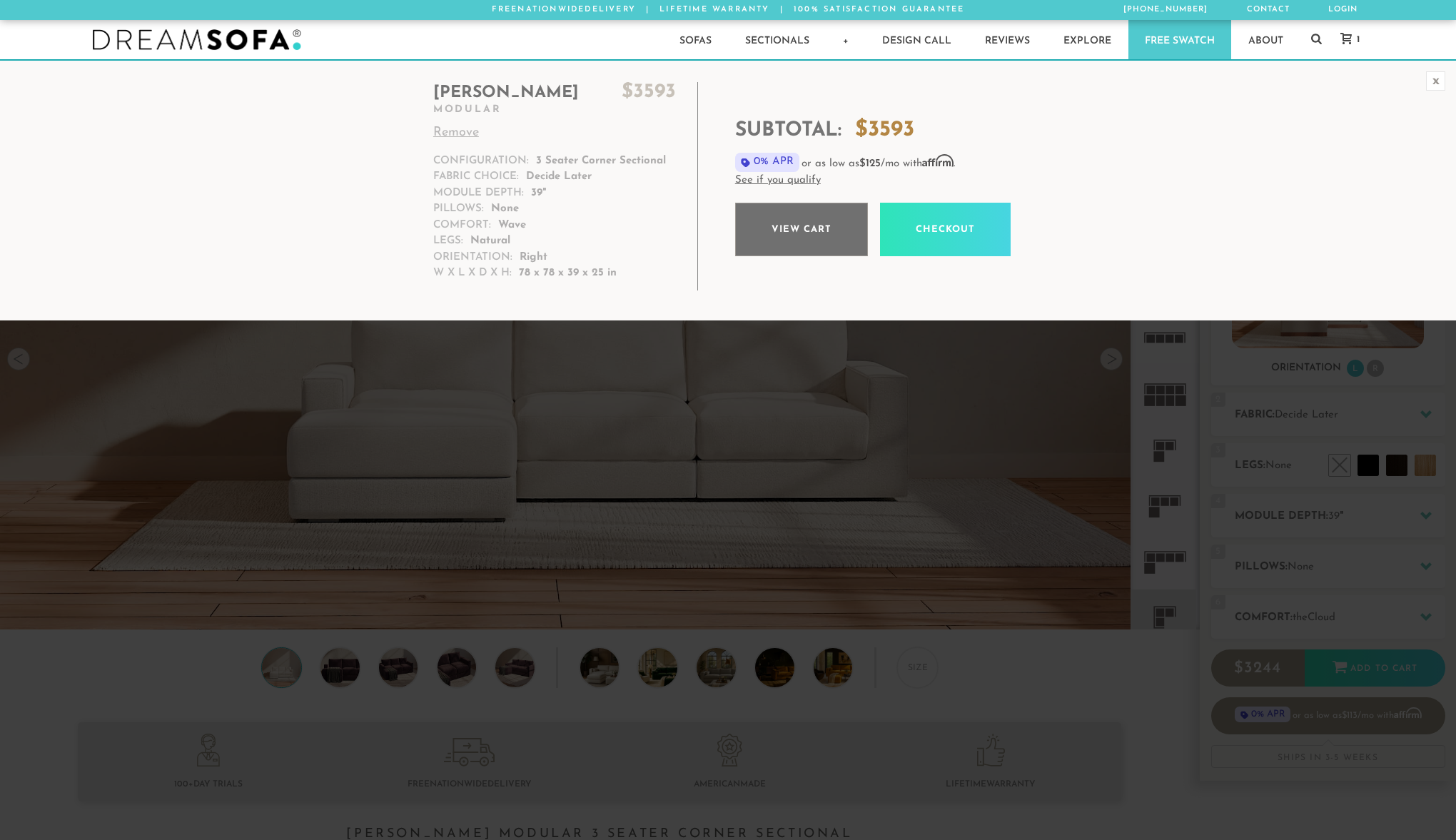
click at [820, 219] on link "View cart" at bounding box center [802, 229] width 133 height 53
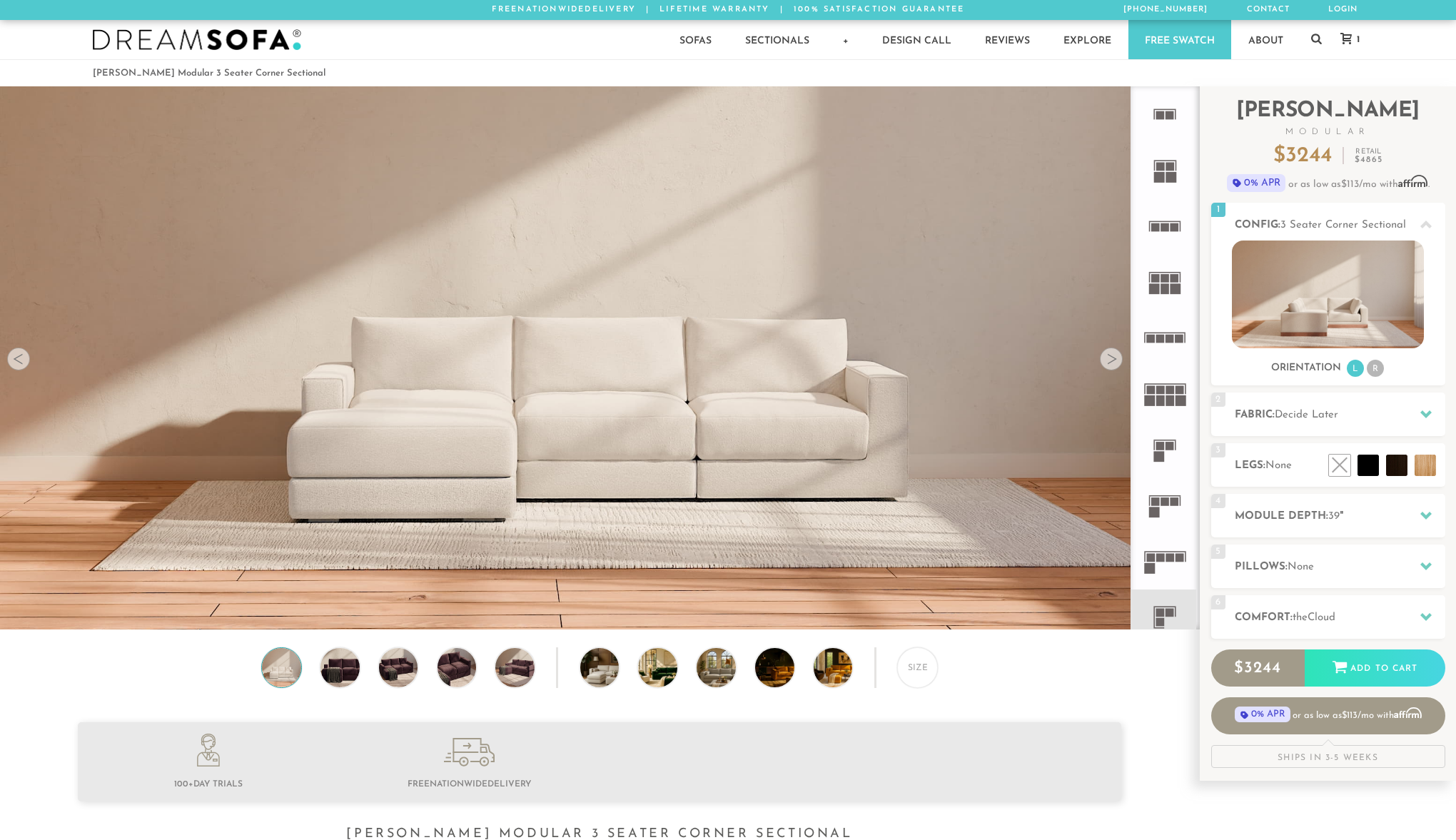
scroll to position [17038, 1456]
click at [1346, 320] on img at bounding box center [1328, 295] width 192 height 108
click at [1300, 298] on img at bounding box center [1328, 295] width 192 height 108
click at [1376, 368] on li "R" at bounding box center [1375, 368] width 17 height 17
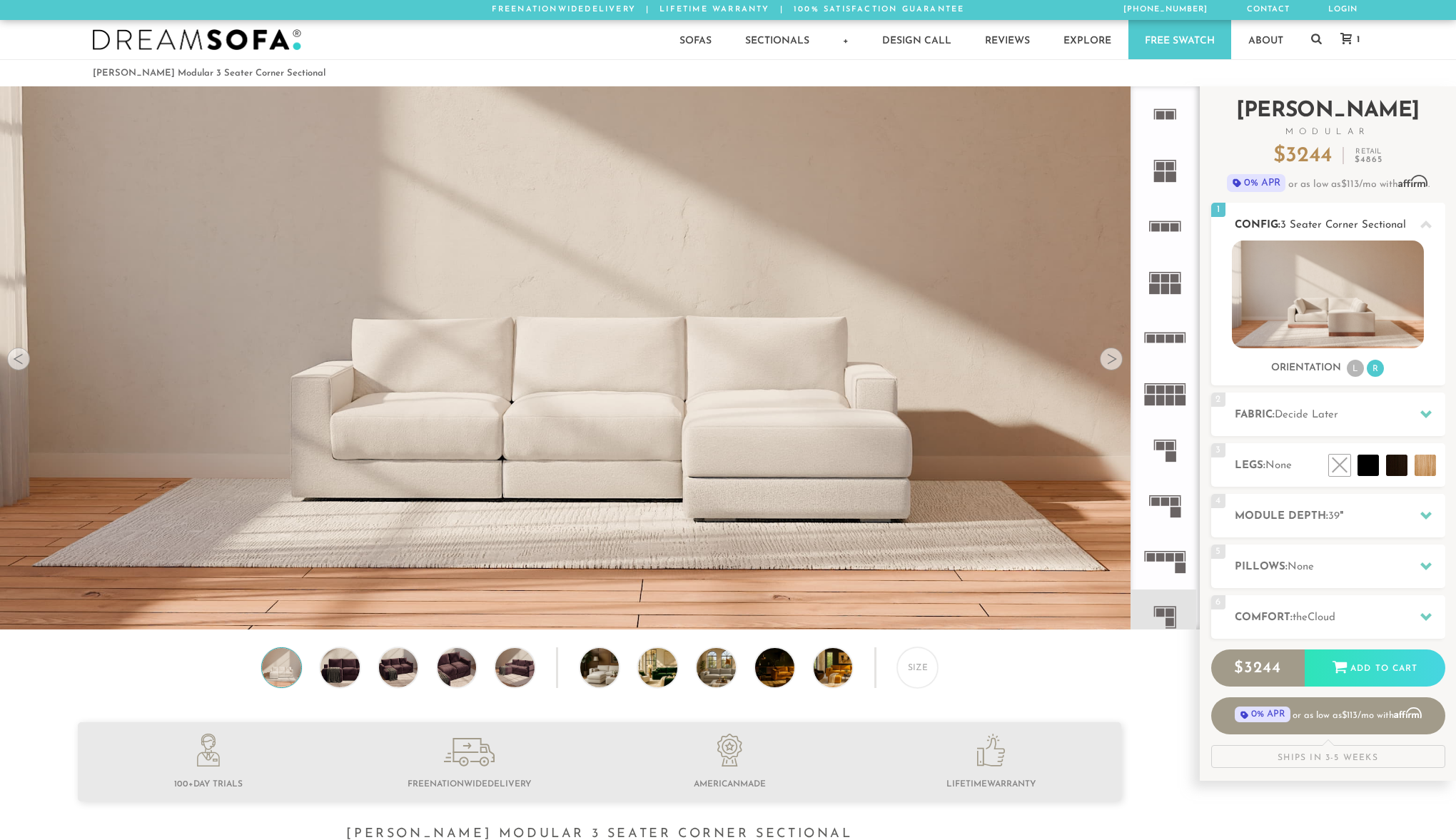
click at [1359, 330] on img at bounding box center [1328, 295] width 192 height 108
click at [1357, 322] on img at bounding box center [1328, 295] width 192 height 108
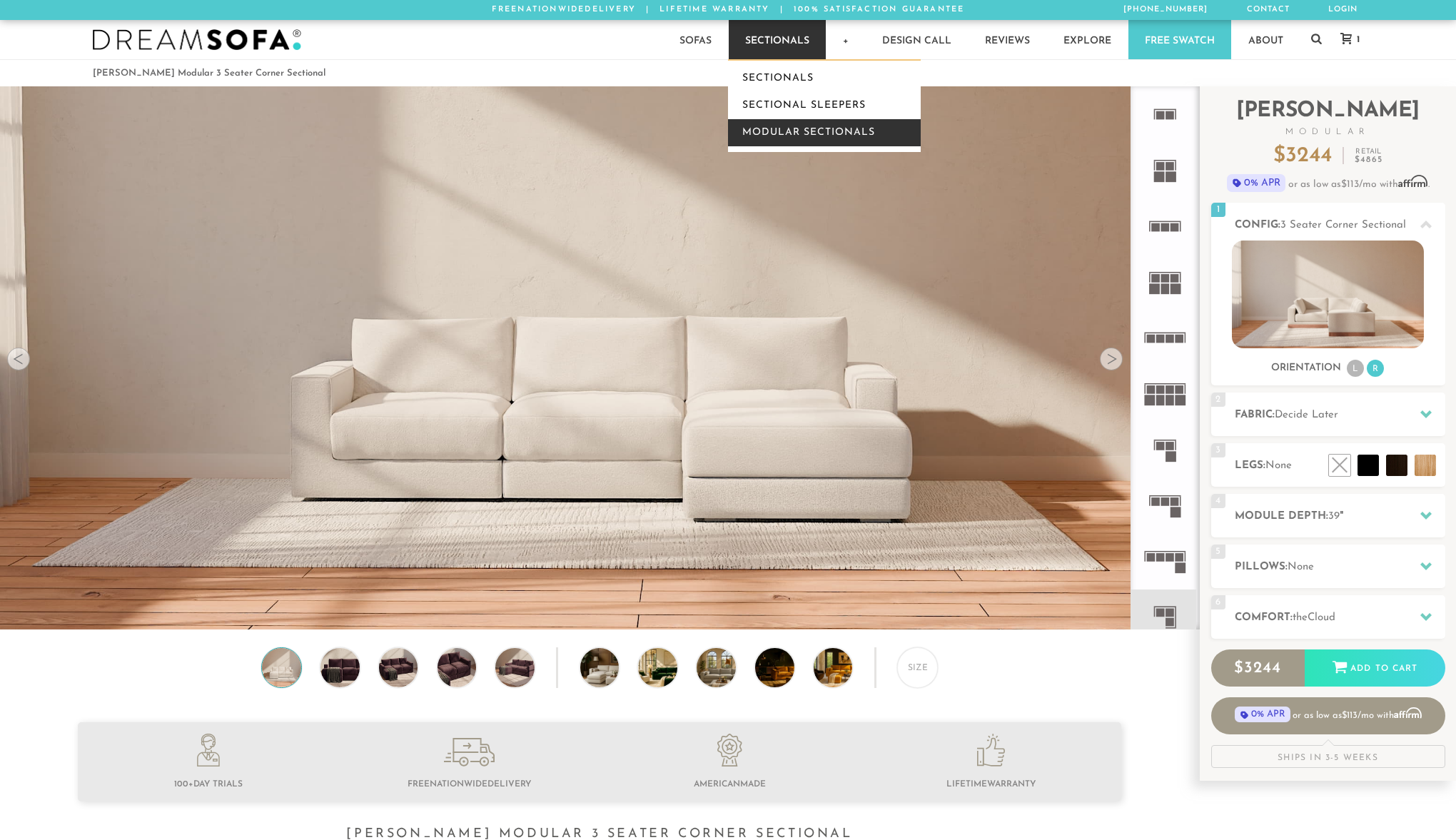
click at [782, 130] on link "Modular Sectionals" at bounding box center [825, 132] width 192 height 27
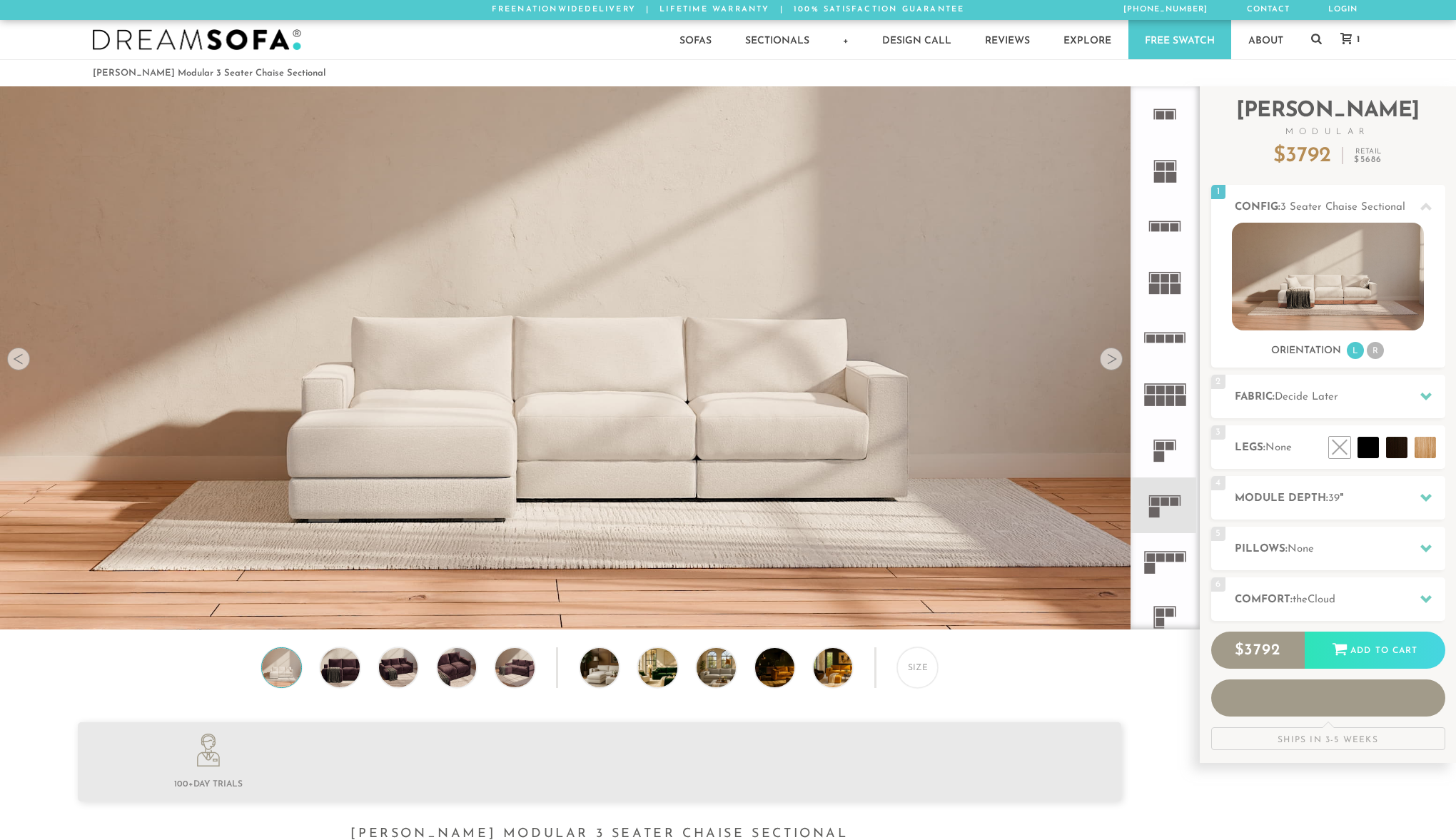
scroll to position [17038, 1456]
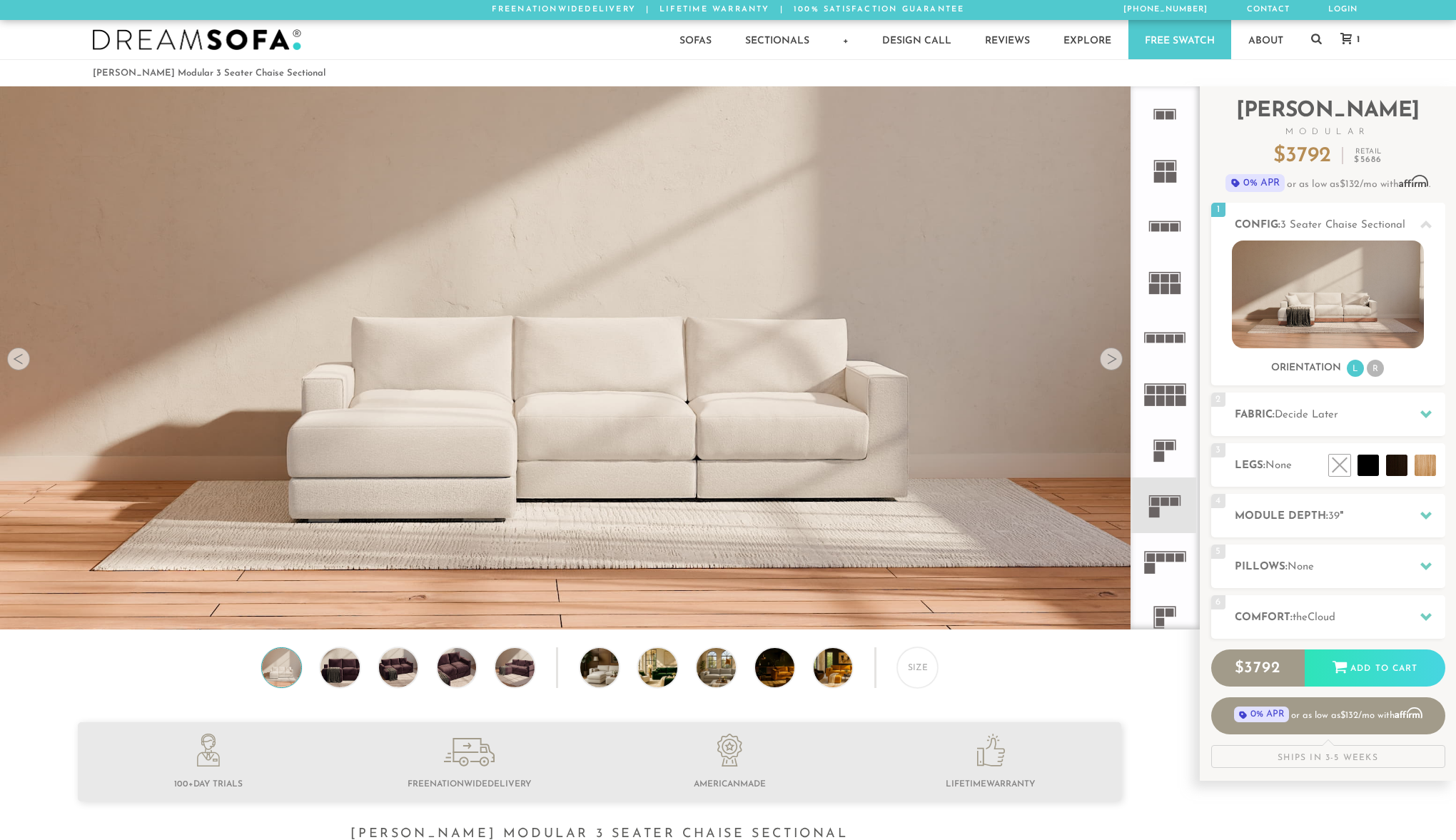
click at [1161, 609] on rect at bounding box center [1160, 612] width 9 height 9
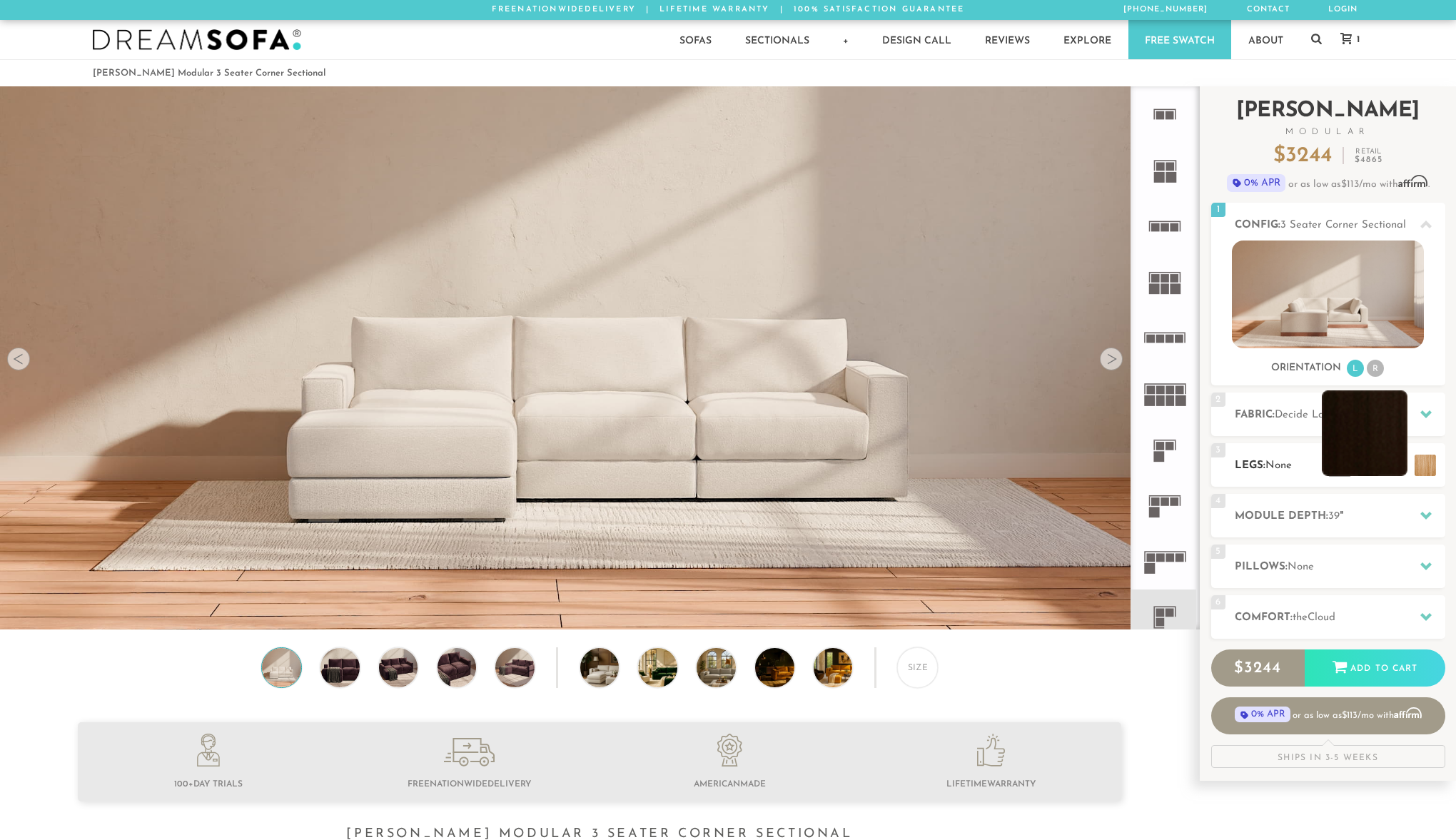
click at [1399, 473] on li at bounding box center [1364, 433] width 85 height 85
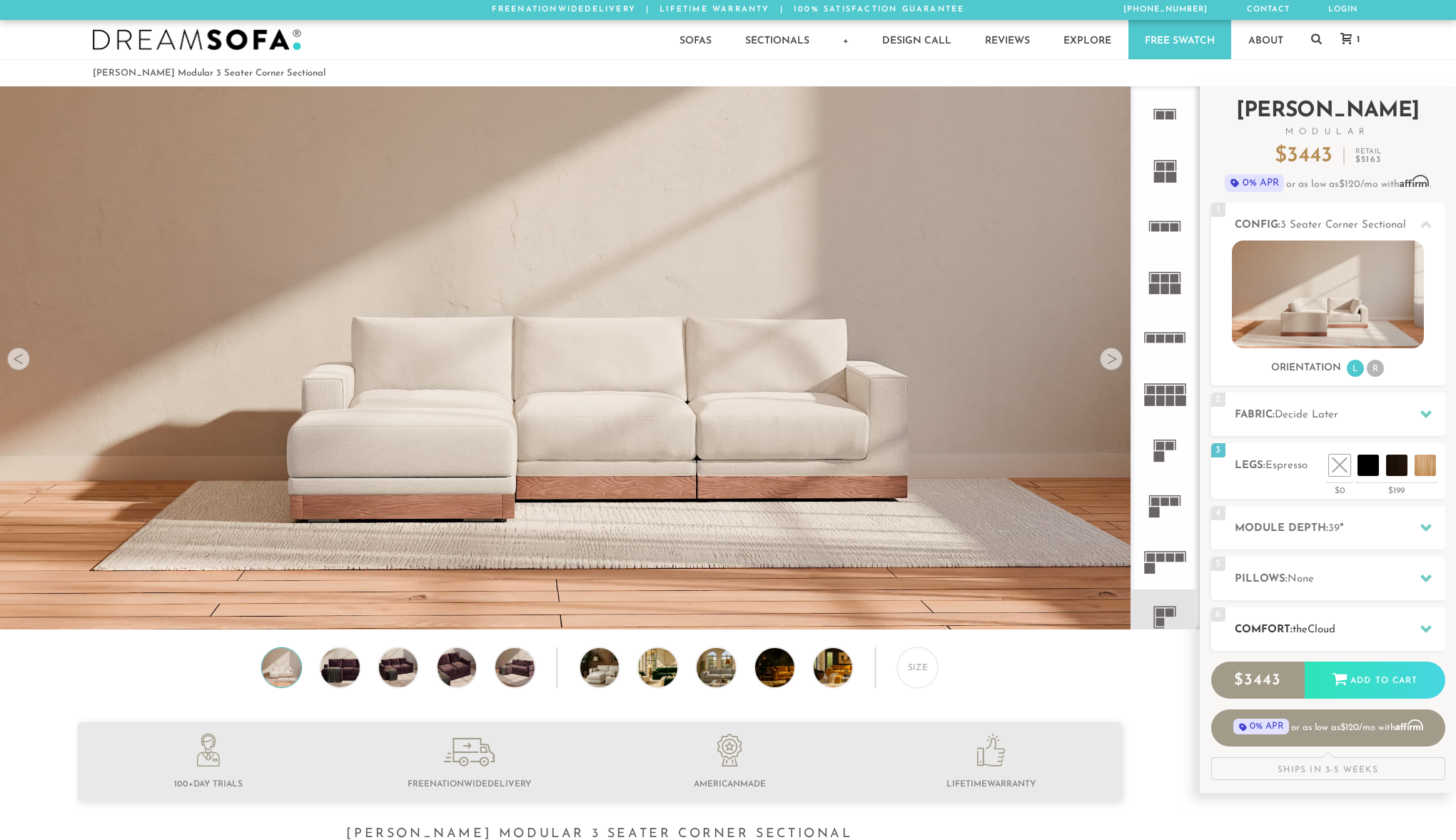
click at [1381, 629] on h2 "Comfort: the Cloud" at bounding box center [1340, 630] width 210 height 16
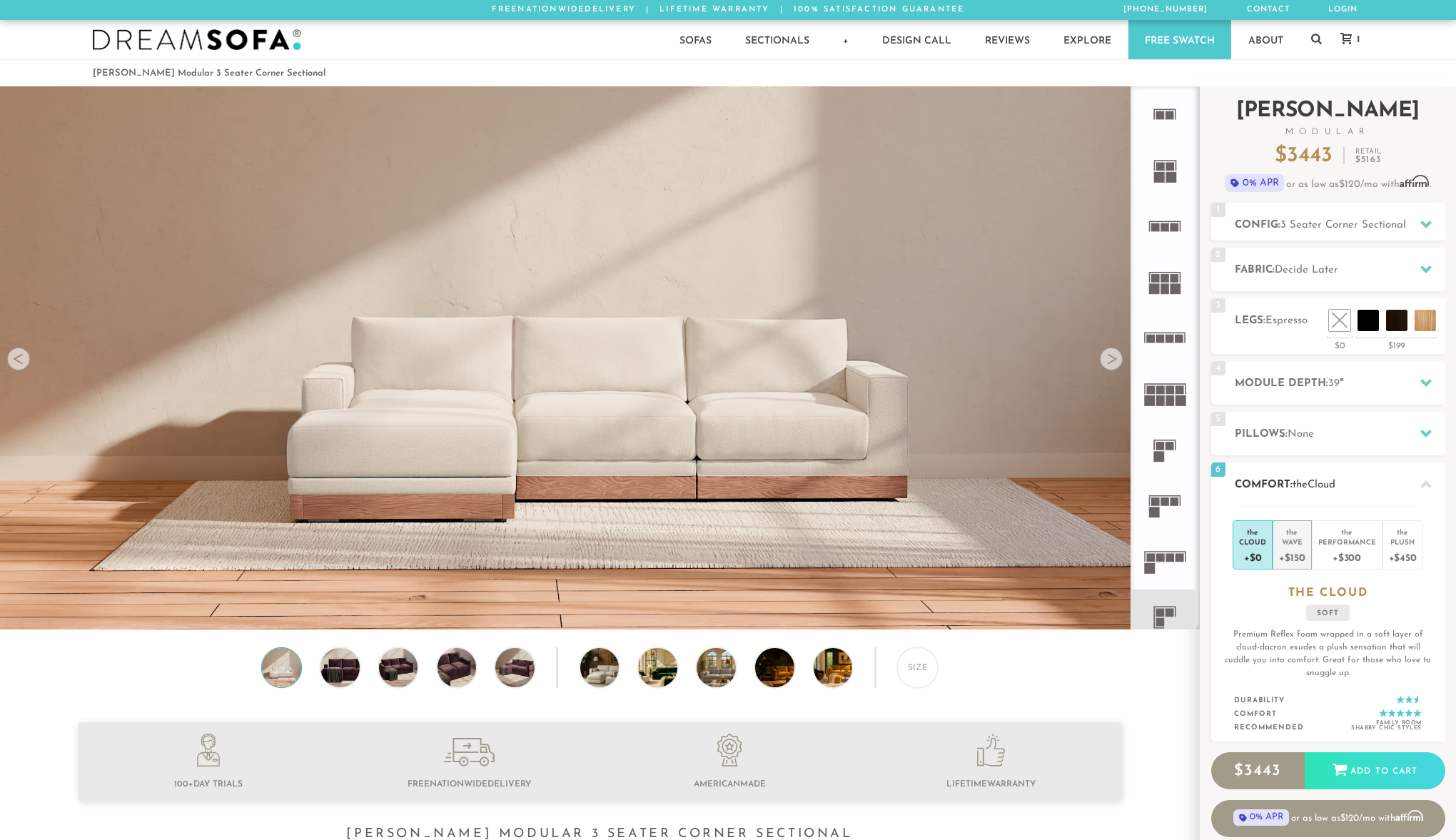
click at [1287, 544] on div "Wave" at bounding box center [1292, 541] width 26 height 10
click at [1425, 226] on icon at bounding box center [1426, 224] width 12 height 8
